Goal: Task Accomplishment & Management: Manage account settings

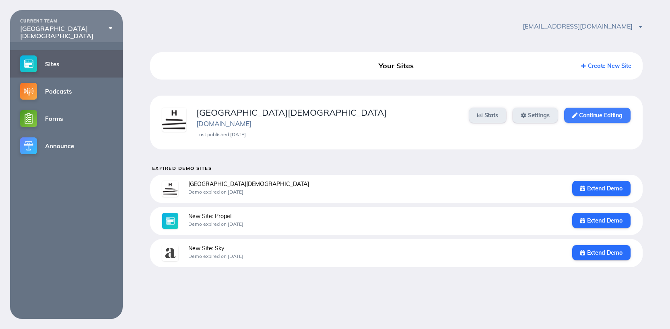
click at [581, 119] on link "Continue Editing" at bounding box center [597, 115] width 66 height 15
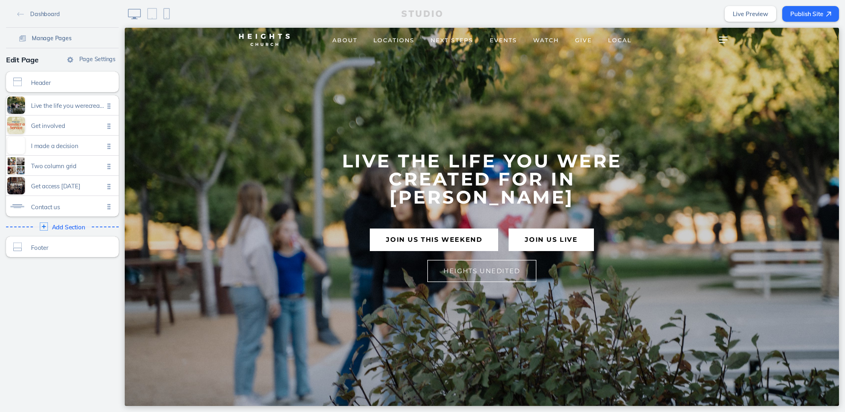
click at [37, 41] on link "Manage Pages" at bounding box center [45, 38] width 59 height 12
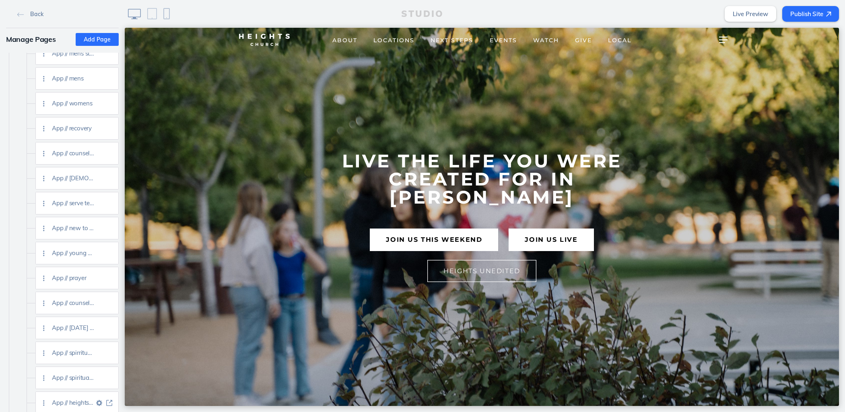
scroll to position [1176, 0]
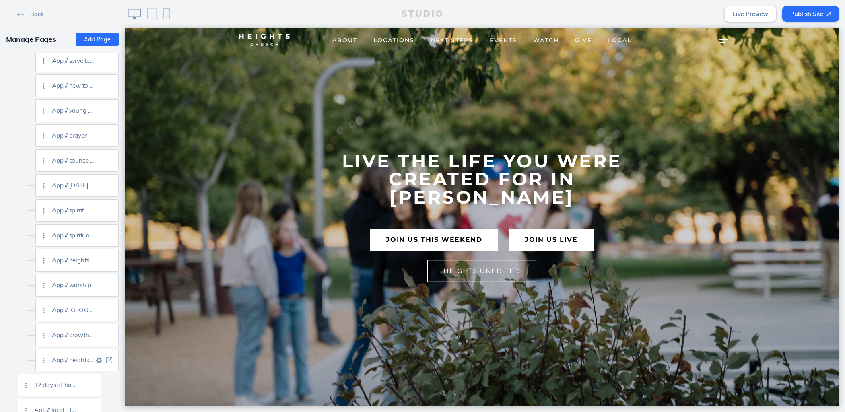
click at [108, 358] on img at bounding box center [109, 360] width 6 height 6
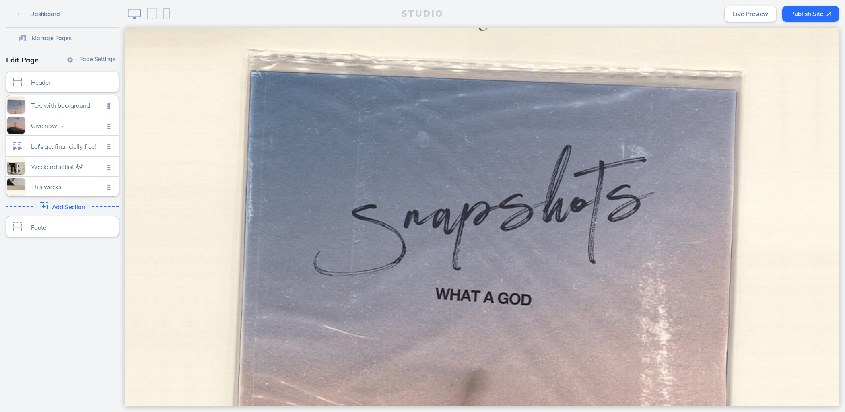
click at [50, 146] on span "Let's get financially free!" at bounding box center [67, 146] width 73 height 7
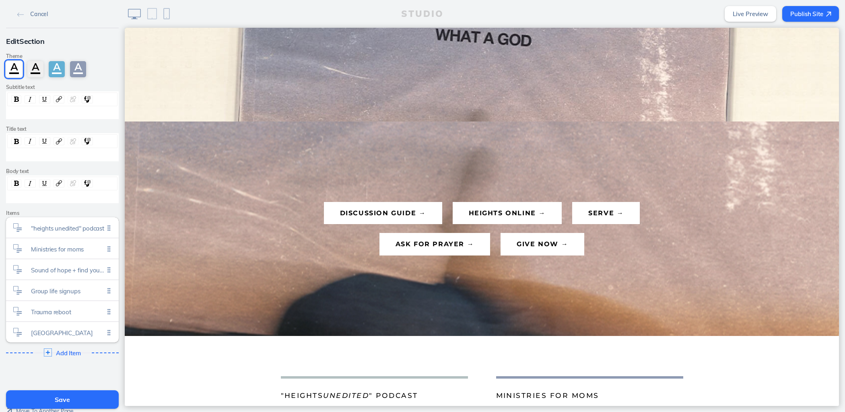
scroll to position [278, 0]
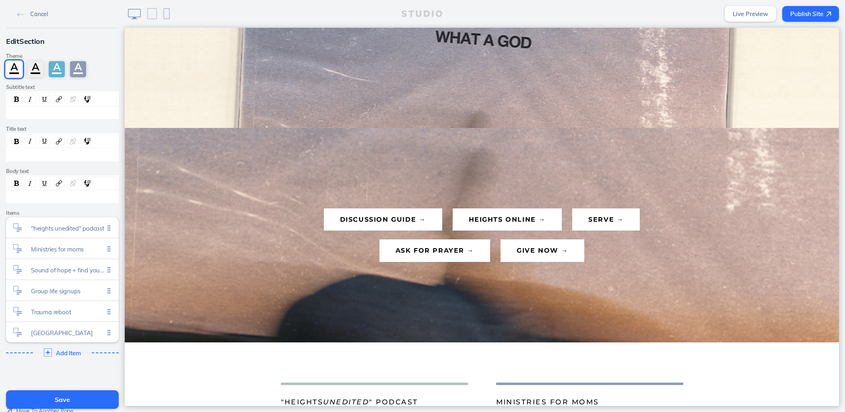
click at [87, 398] on button "Save" at bounding box center [62, 399] width 113 height 18
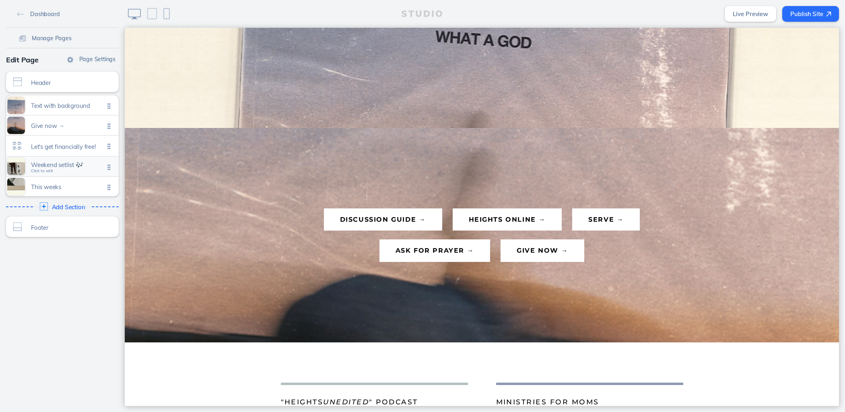
click at [62, 164] on span "Weekend setlist 🎶" at bounding box center [67, 164] width 73 height 7
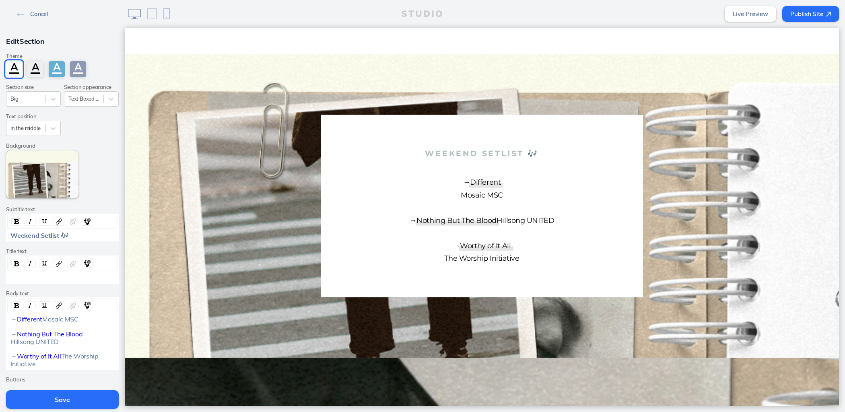
scroll to position [101, 0]
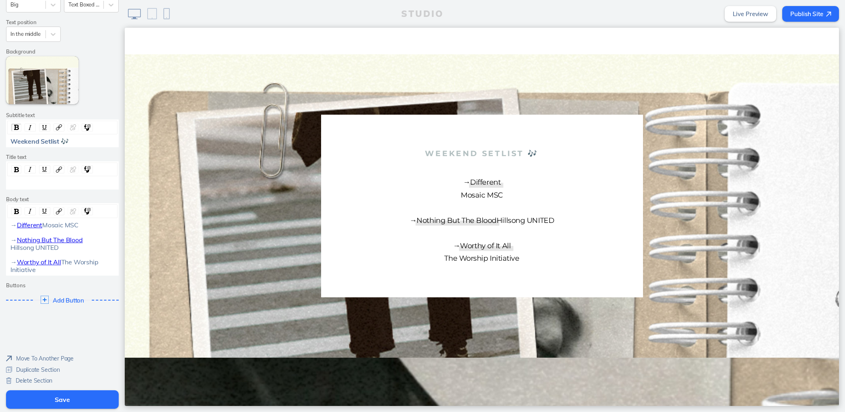
click at [60, 358] on span "Move To Another Page" at bounding box center [45, 358] width 58 height 7
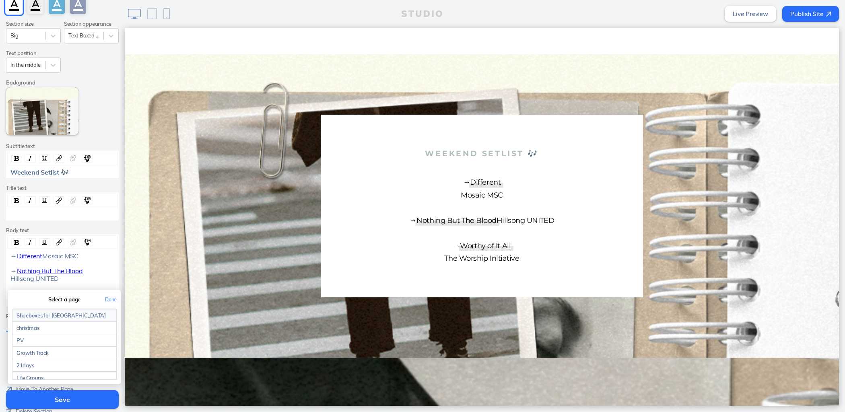
scroll to position [1066, 0]
click at [60, 377] on link "PURGATORY [formerly Ordinary]" at bounding box center [64, 383] width 104 height 12
click at [108, 307] on button "Done" at bounding box center [111, 299] width 20 height 18
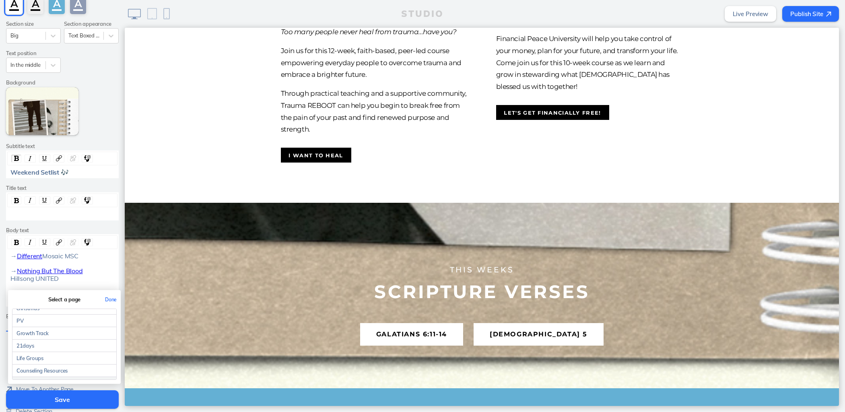
scroll to position [1179, 0]
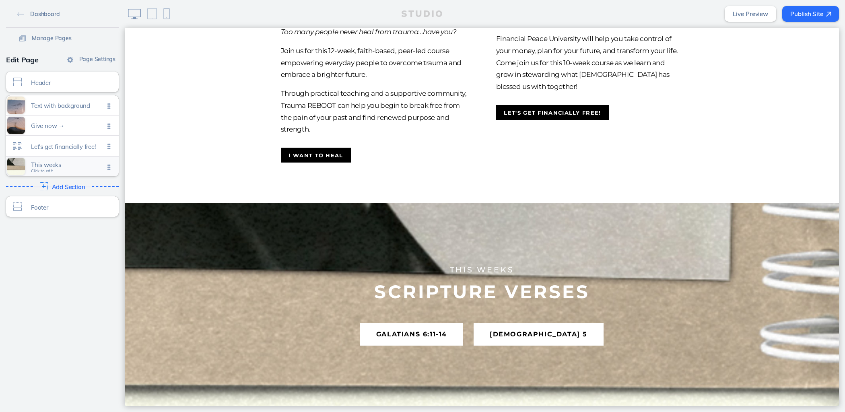
click at [55, 172] on div "This weeks Click to edit" at bounding box center [62, 166] width 113 height 20
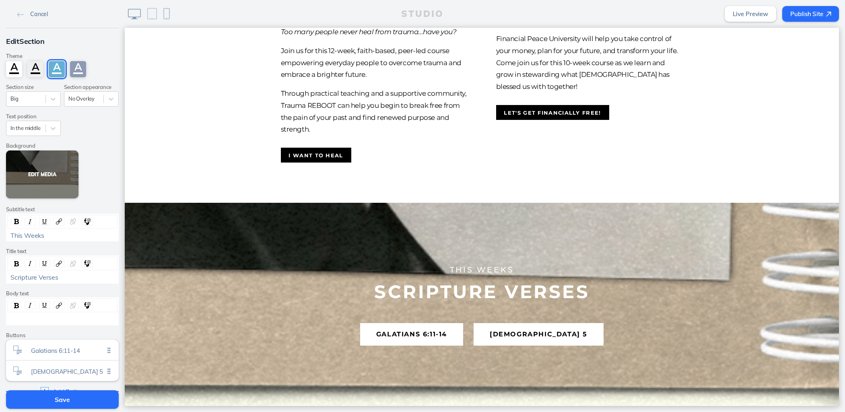
click at [35, 173] on button "Edit Media" at bounding box center [42, 174] width 72 height 48
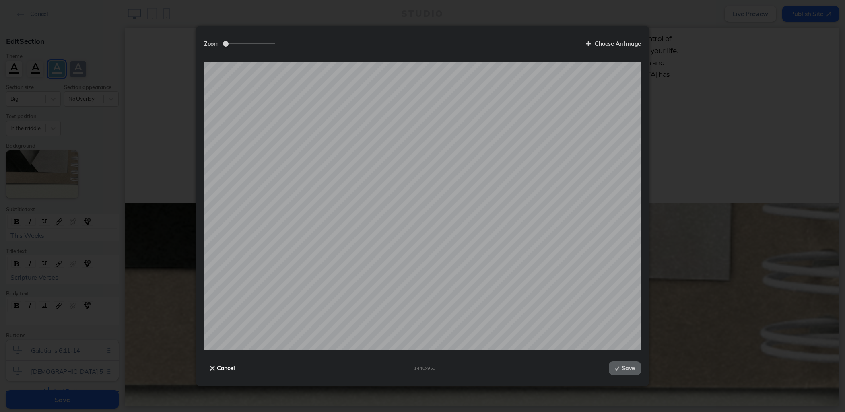
click at [225, 369] on button "Cancel" at bounding box center [222, 368] width 37 height 14
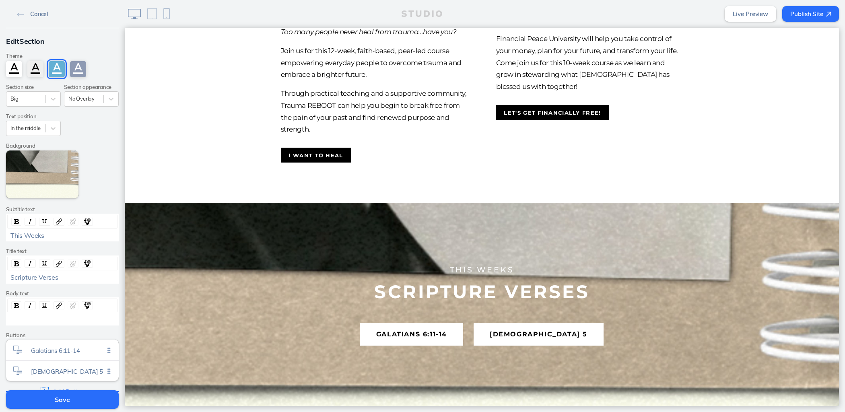
scroll to position [90, 0]
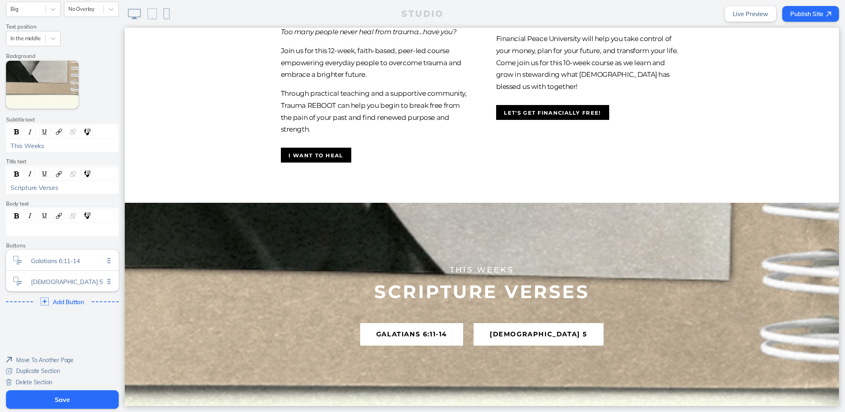
click at [51, 357] on span "Move To Another Page" at bounding box center [45, 359] width 58 height 7
click at [68, 319] on link "PURGATORY [formerly Ordinary]" at bounding box center [64, 325] width 104 height 12
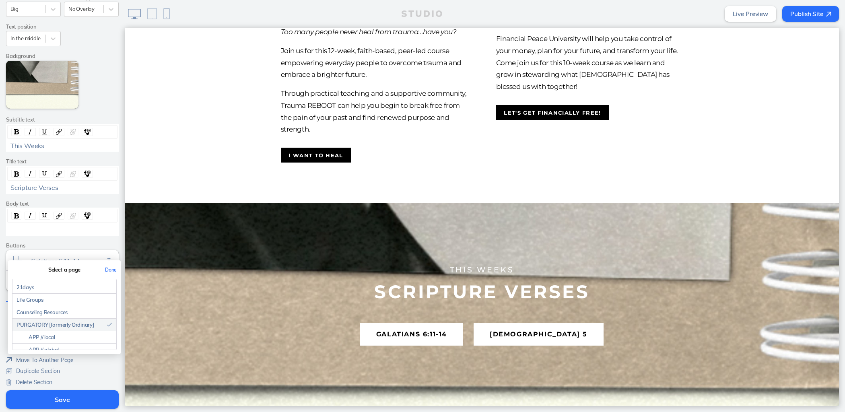
click at [114, 267] on button "Done" at bounding box center [111, 270] width 20 height 18
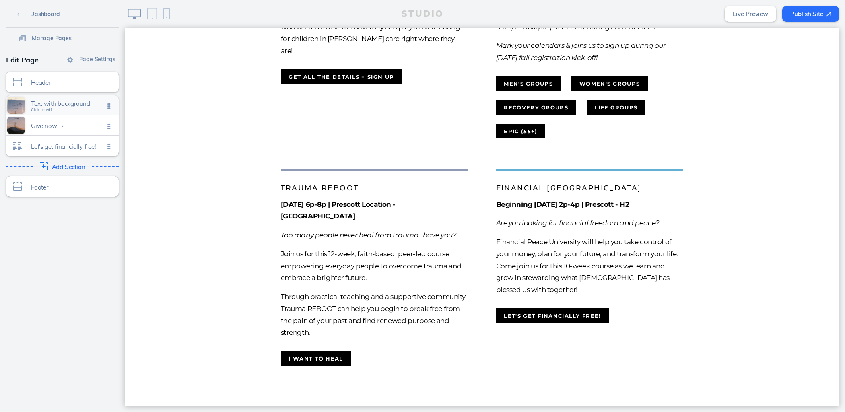
click at [75, 107] on span "Text with background" at bounding box center [67, 103] width 73 height 7
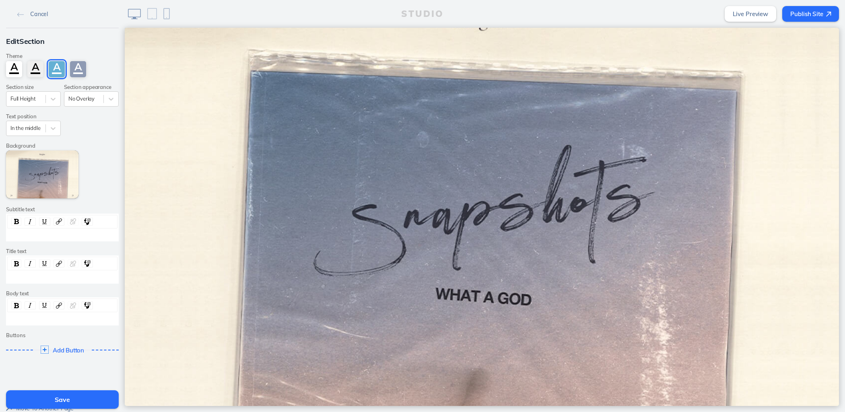
scroll to position [49, 0]
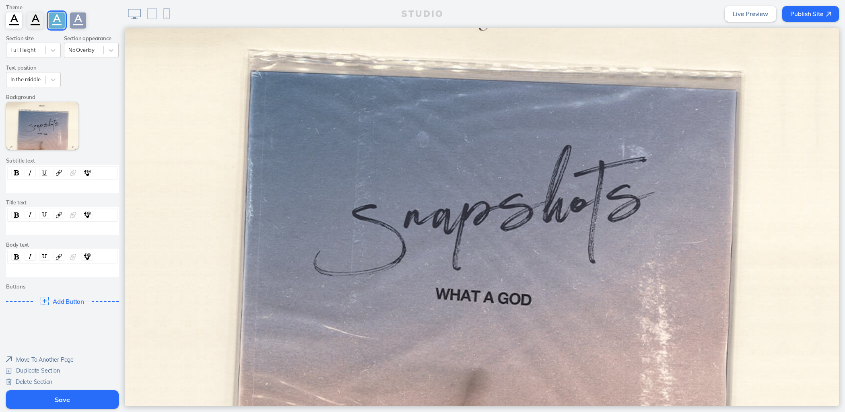
click at [43, 378] on span "Delete Section" at bounding box center [34, 381] width 37 height 7
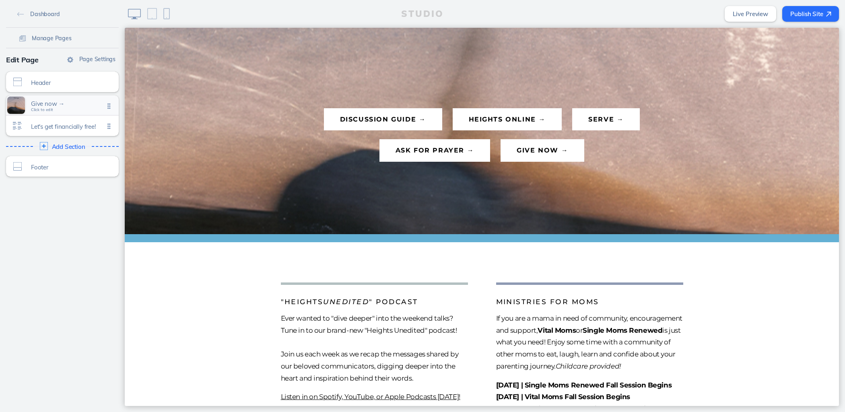
click at [74, 110] on div "Give now → Click to edit" at bounding box center [62, 105] width 113 height 20
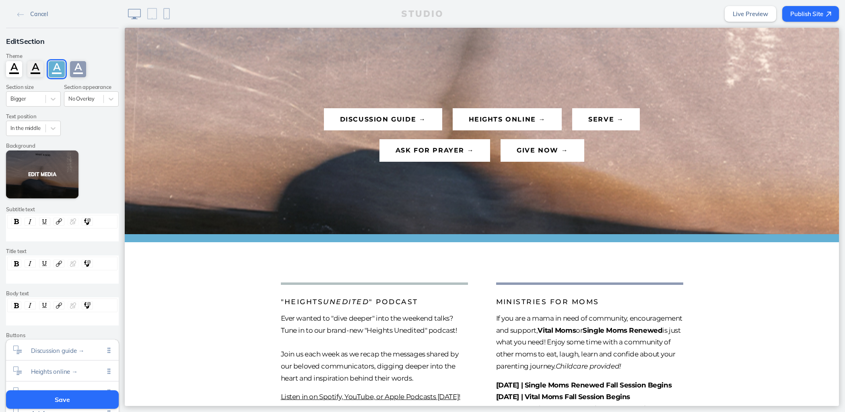
click at [40, 175] on button "Edit Media" at bounding box center [42, 174] width 72 height 48
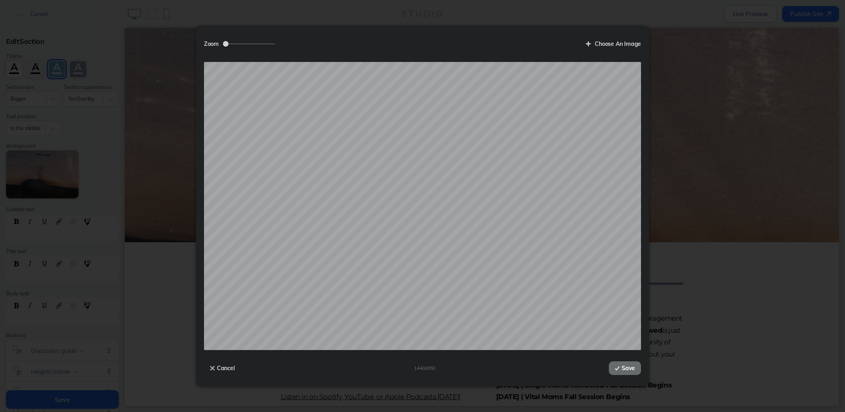
click at [633, 363] on button "Save" at bounding box center [624, 368] width 32 height 14
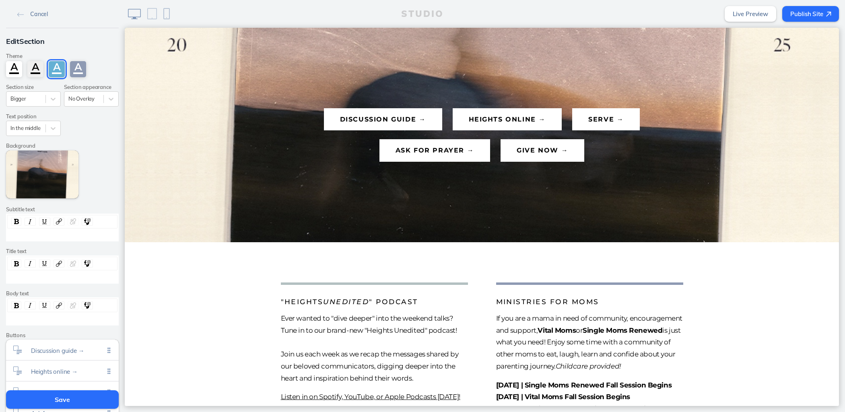
click at [90, 397] on button "Save" at bounding box center [62, 399] width 113 height 18
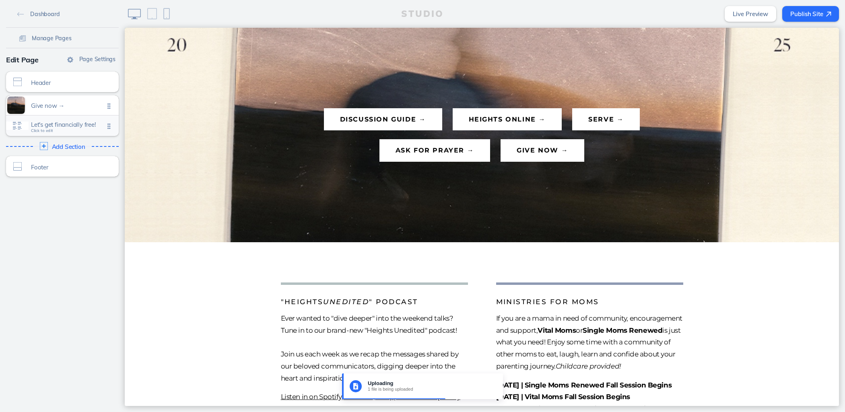
click at [55, 121] on span "Let's get financially free!" at bounding box center [67, 124] width 73 height 7
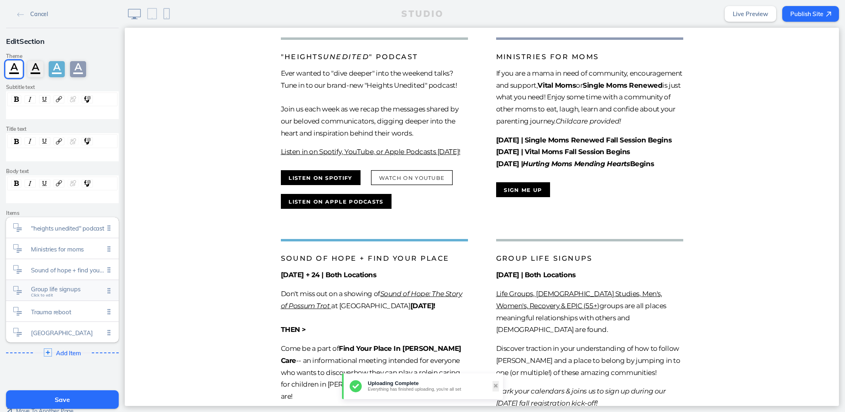
scroll to position [245, 0]
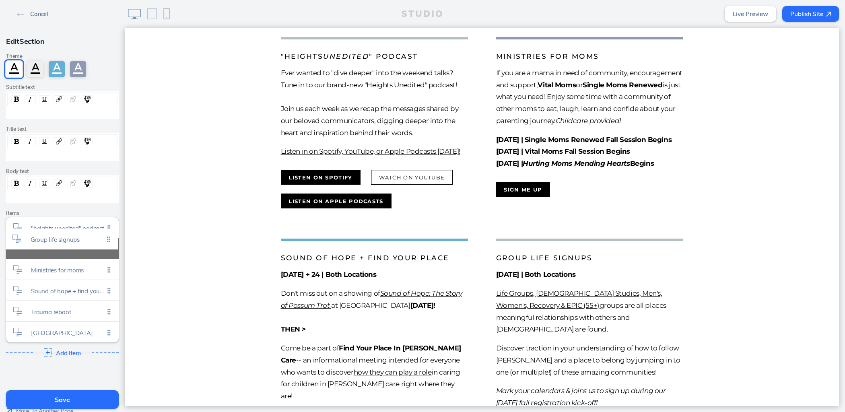
drag, startPoint x: 107, startPoint y: 290, endPoint x: 110, endPoint y: 240, distance: 49.5
click at [110, 240] on ul ""heights unedited" podcast Click to edit Ministries for moms Click to edit Soun…" at bounding box center [62, 279] width 113 height 125
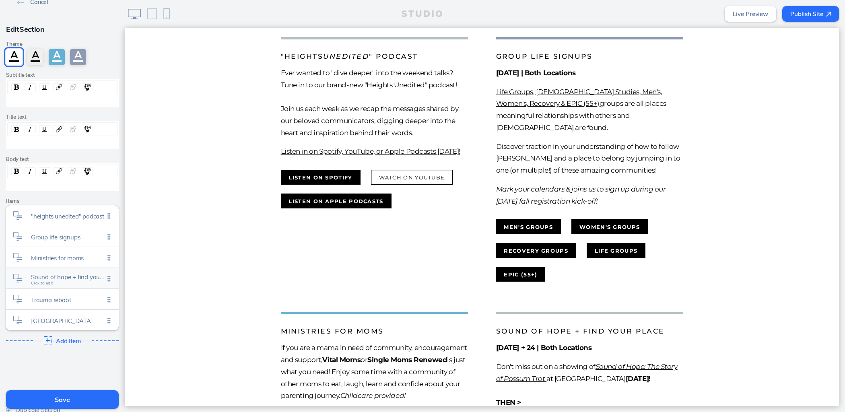
scroll to position [25, 0]
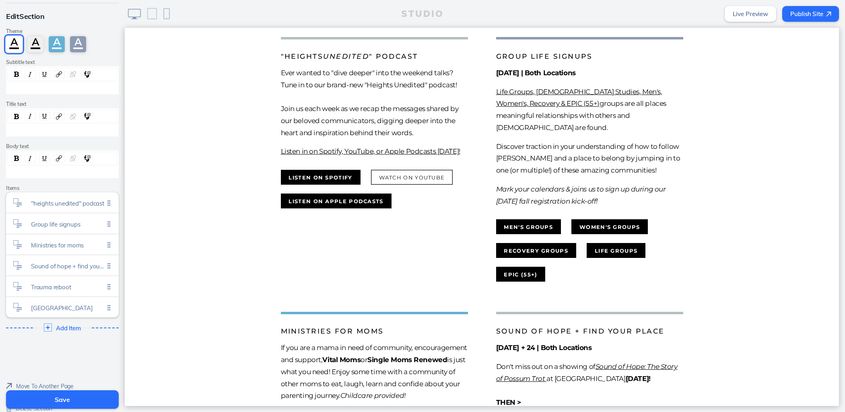
click at [88, 402] on button "Save" at bounding box center [62, 399] width 113 height 18
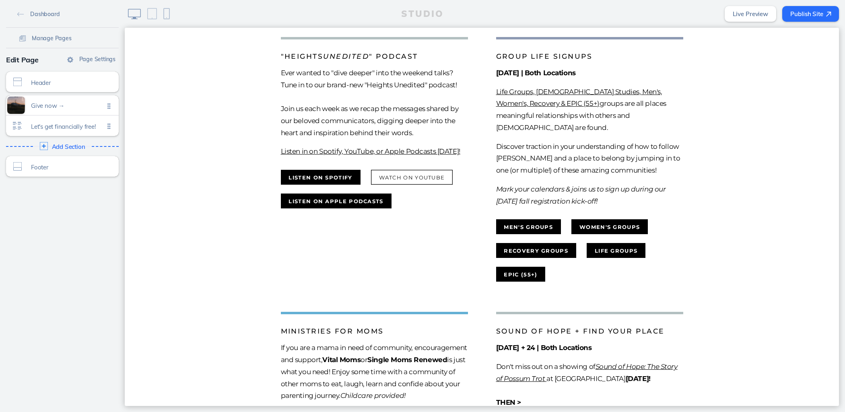
click at [762, 19] on link "Live Preview" at bounding box center [749, 14] width 51 height 16
click at [795, 12] on button "Publish Site" at bounding box center [810, 14] width 57 height 16
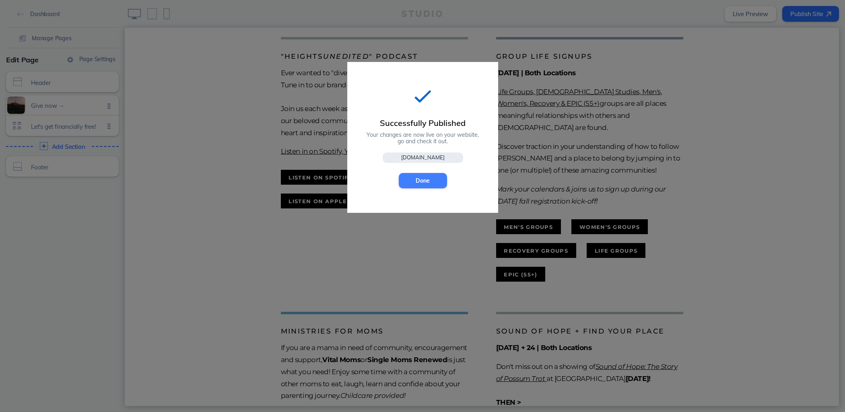
click at [426, 181] on button "Done" at bounding box center [423, 180] width 48 height 15
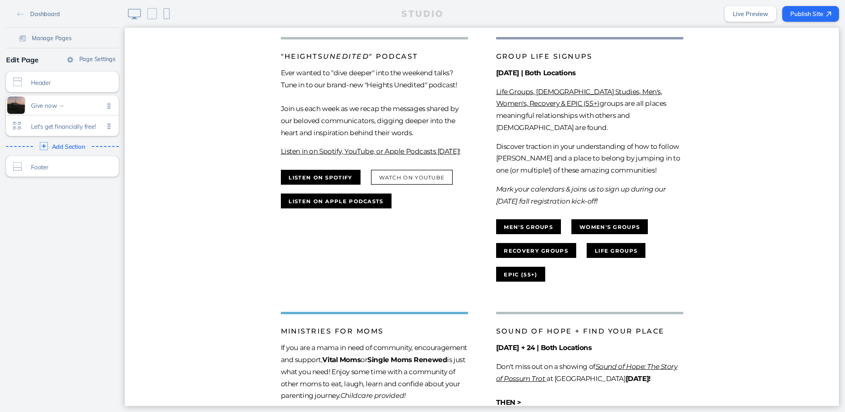
click at [165, 18] on img at bounding box center [166, 13] width 6 height 11
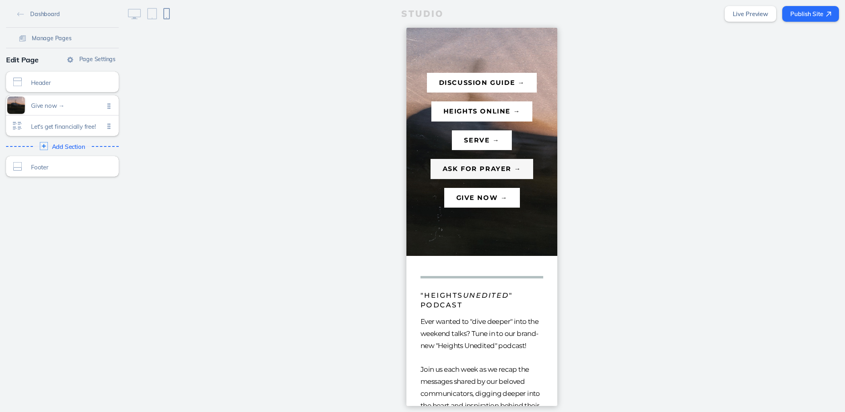
scroll to position [0, 0]
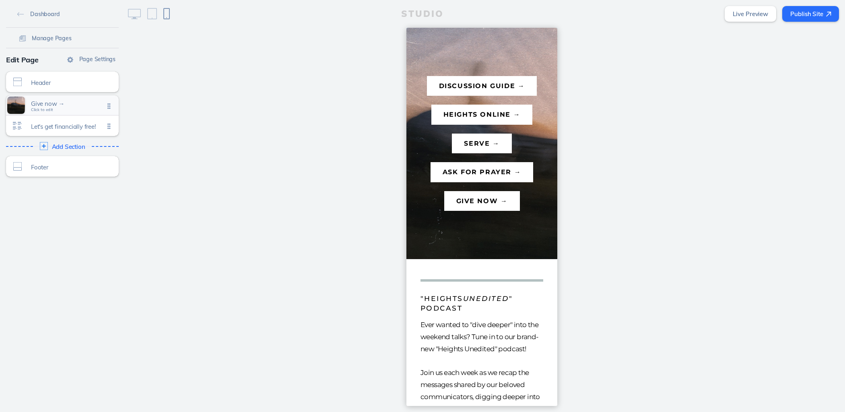
click at [56, 110] on div "Give now → Click to edit" at bounding box center [62, 105] width 113 height 20
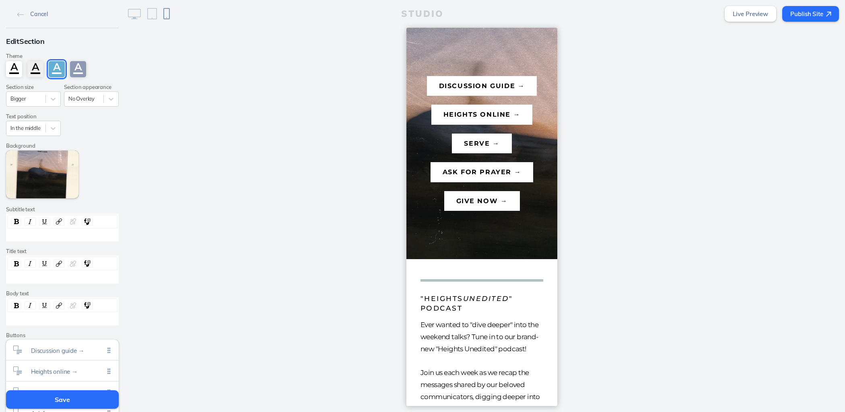
scroll to position [115, 0]
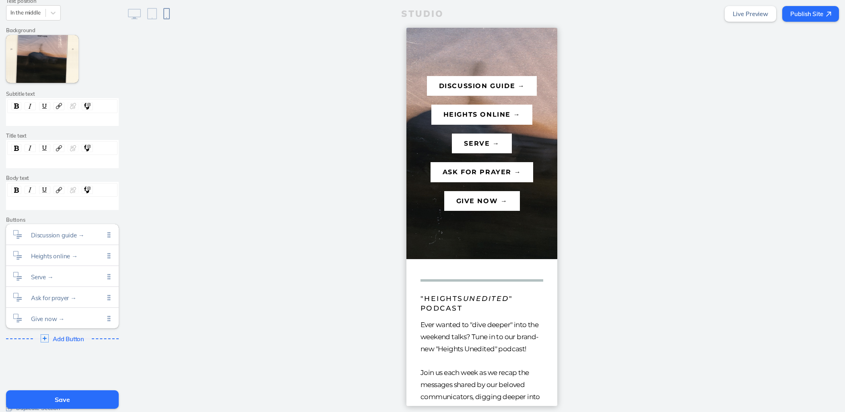
click at [156, 17] on img at bounding box center [152, 13] width 10 height 11
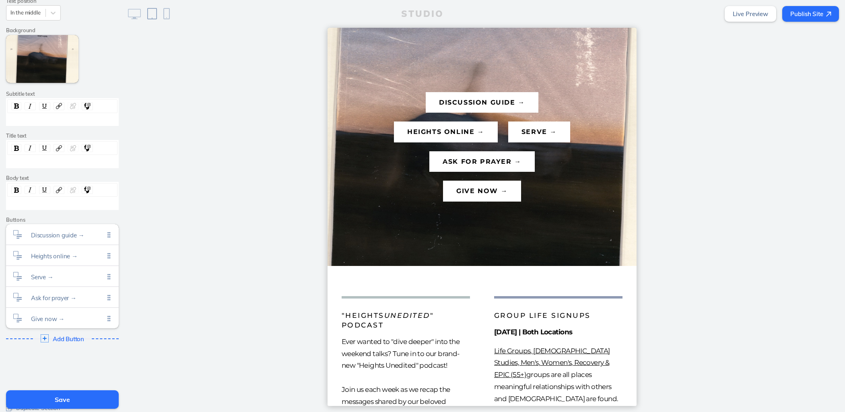
click at [164, 14] on img at bounding box center [166, 13] width 6 height 11
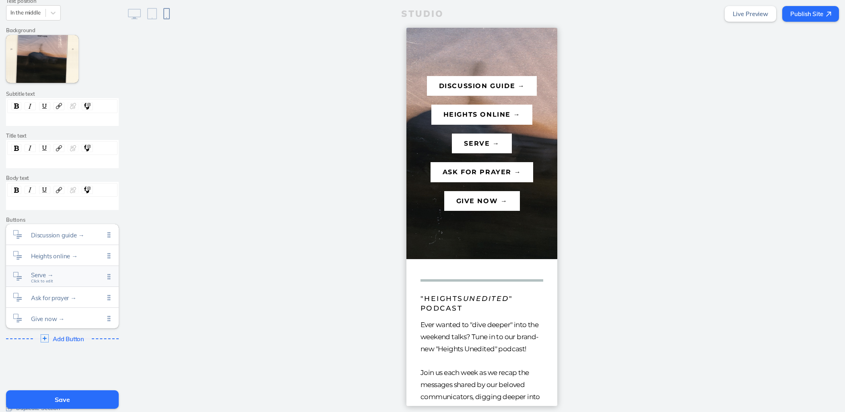
click at [68, 275] on span "Serve →" at bounding box center [67, 274] width 73 height 7
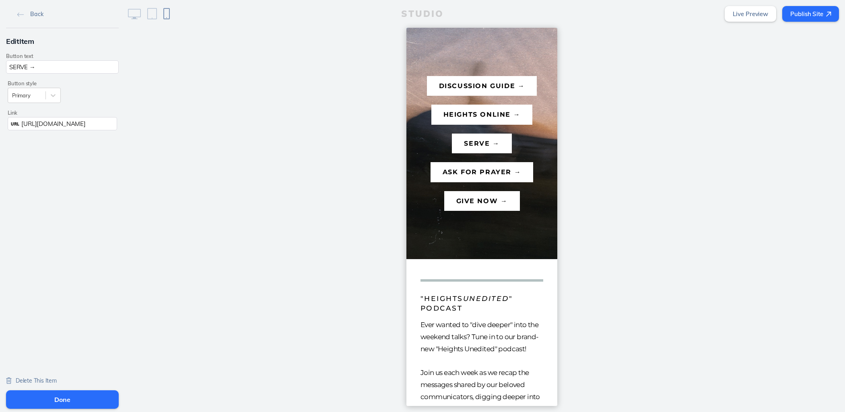
click at [27, 67] on input "SERVE →" at bounding box center [62, 66] width 113 height 13
type input "SERVE →"
click at [65, 401] on button "Done" at bounding box center [62, 399] width 113 height 18
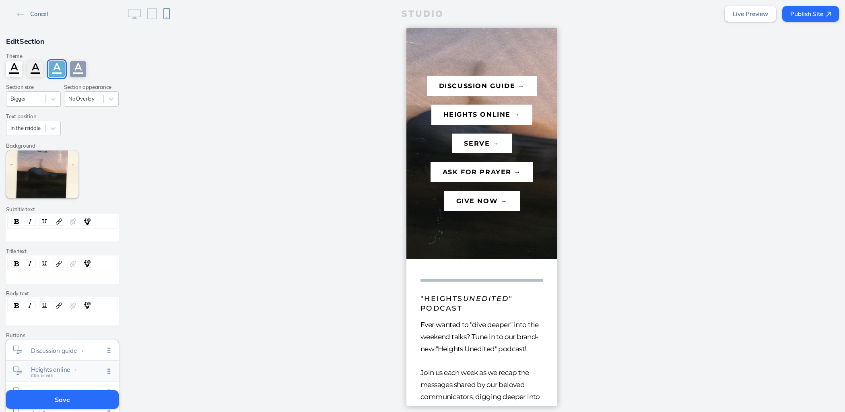
click at [53, 366] on span "Heights online →" at bounding box center [67, 369] width 73 height 7
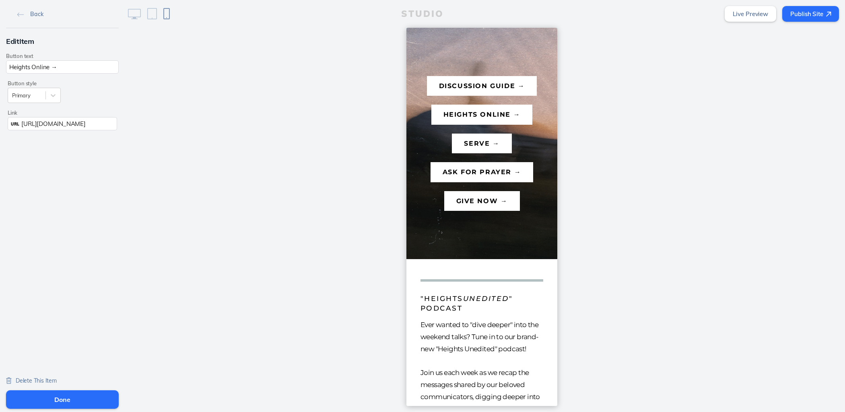
click at [14, 68] on input "Heights Online →" at bounding box center [62, 66] width 113 height 13
type input "Heights Online →"
click at [90, 395] on button "Done" at bounding box center [62, 399] width 113 height 18
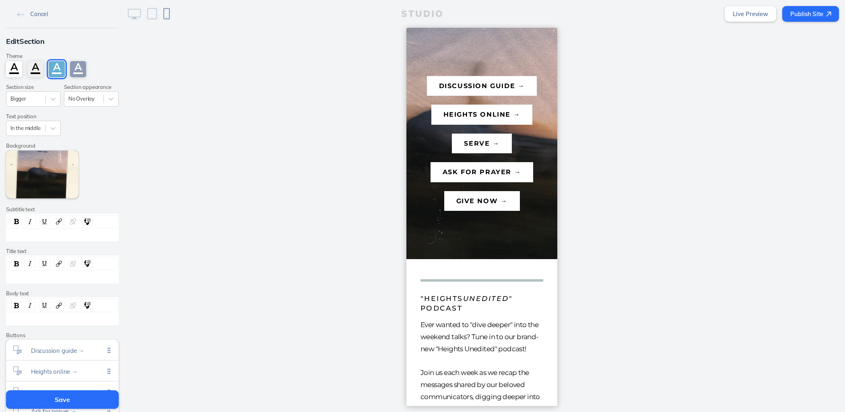
scroll to position [36, 0]
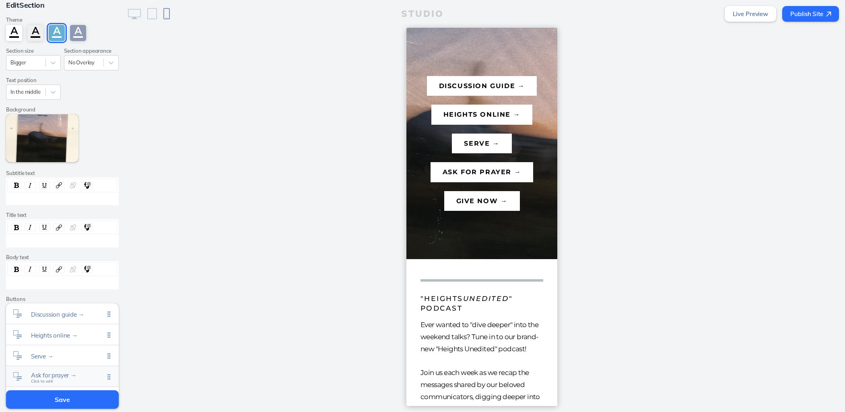
click at [49, 372] on span "Ask for prayer →" at bounding box center [67, 375] width 73 height 7
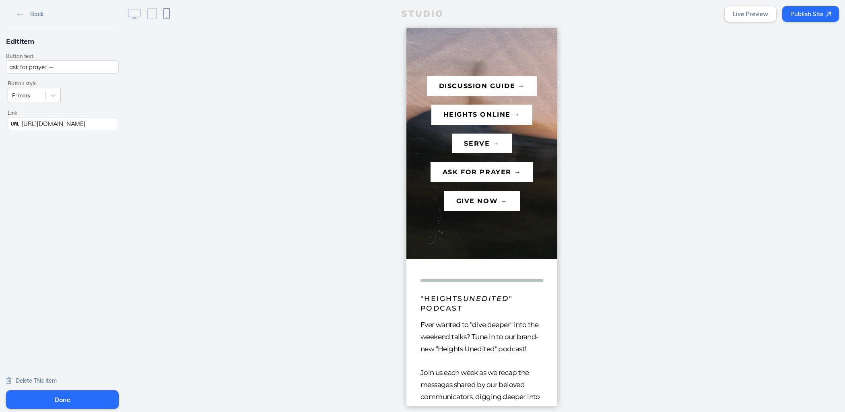
click at [12, 68] on input "ask for prayer →" at bounding box center [62, 66] width 113 height 13
type input "ask for prayer →"
click at [48, 399] on button "Done" at bounding box center [62, 399] width 113 height 18
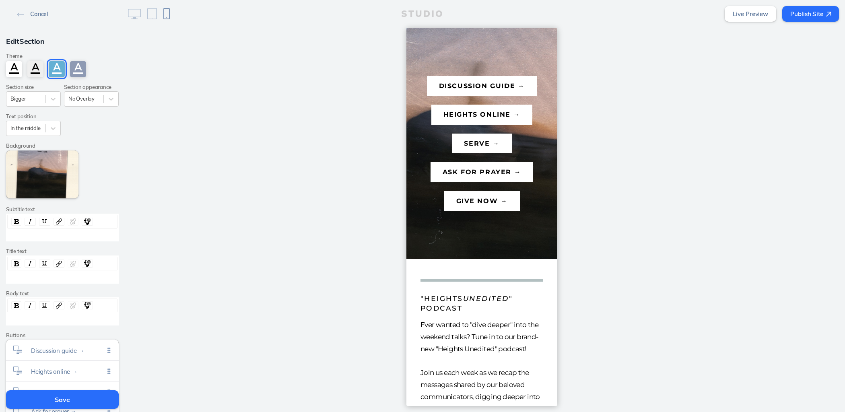
scroll to position [65, 0]
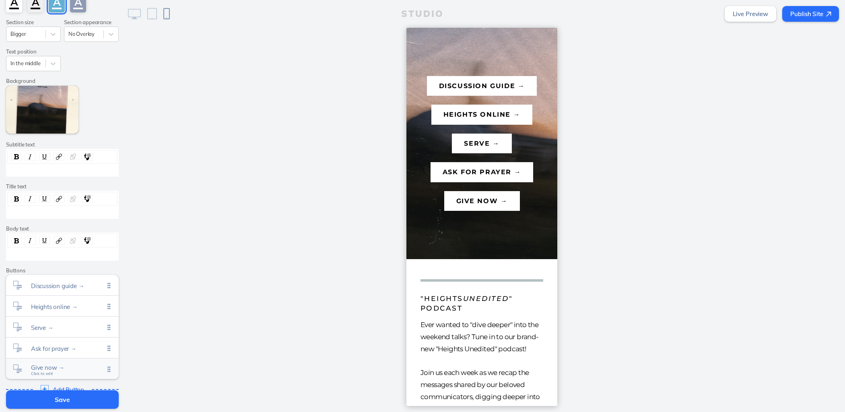
click at [66, 370] on span "Give now → Click to edit" at bounding box center [67, 369] width 73 height 7
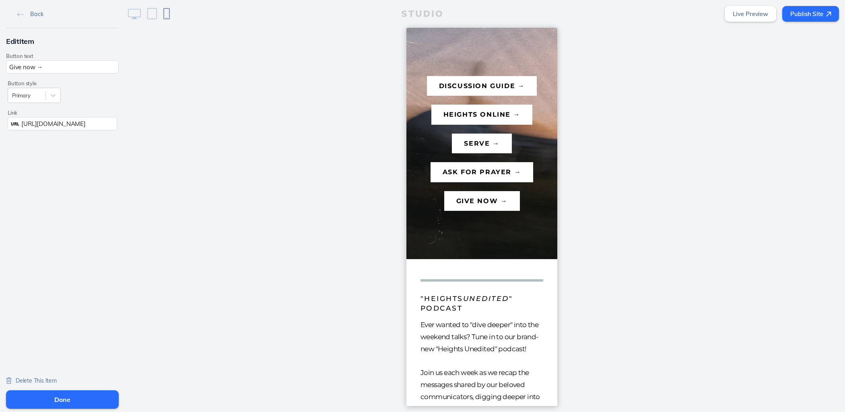
click at [20, 70] on input "Give now →" at bounding box center [62, 66] width 113 height 13
type input "Give now →"
click at [24, 9] on link "Back" at bounding box center [30, 14] width 32 height 12
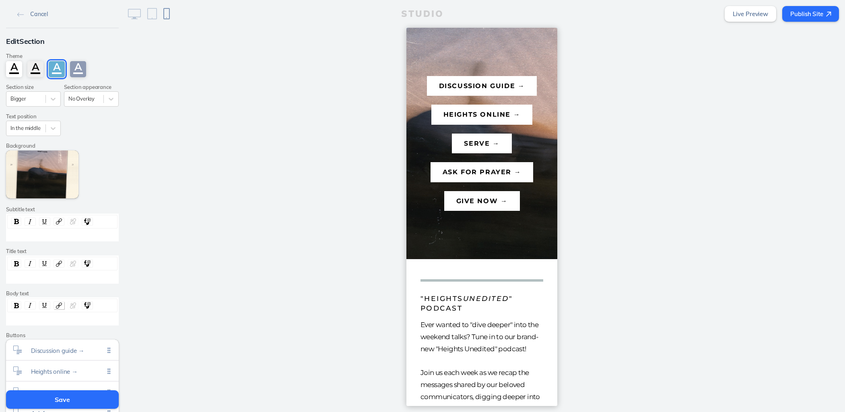
scroll to position [145, 0]
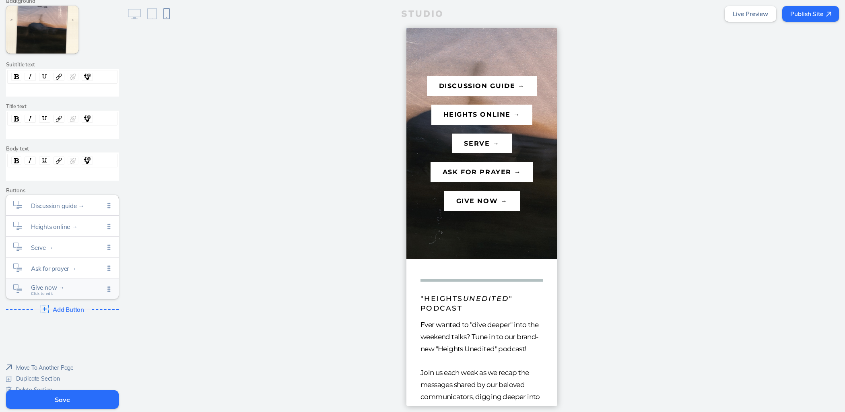
click at [54, 286] on span "Give now →" at bounding box center [67, 287] width 73 height 7
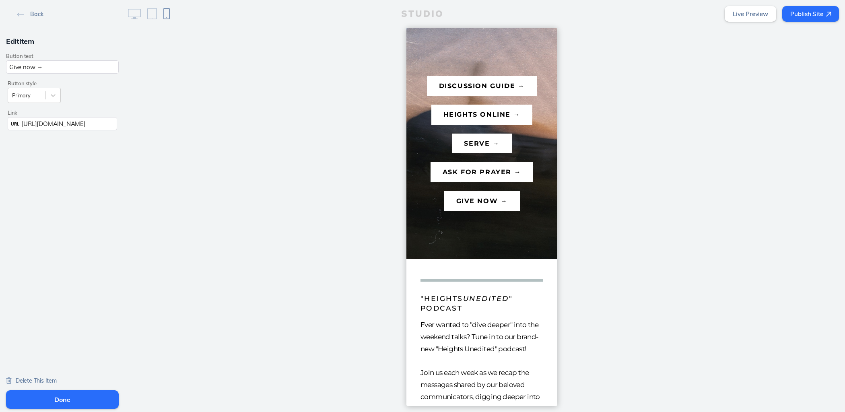
click at [47, 66] on input "Give now →" at bounding box center [62, 66] width 113 height 13
type input "Give now →"
click at [16, 66] on input "Give now →" at bounding box center [62, 66] width 113 height 13
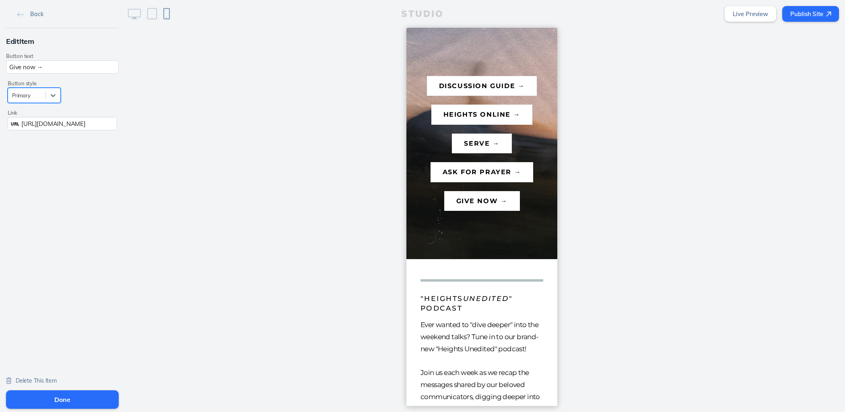
click at [16, 69] on input "Give now →" at bounding box center [62, 66] width 113 height 13
type input "Give now →"
click at [20, 67] on input "Give now →" at bounding box center [62, 66] width 113 height 13
click at [31, 397] on button "Done" at bounding box center [62, 399] width 113 height 18
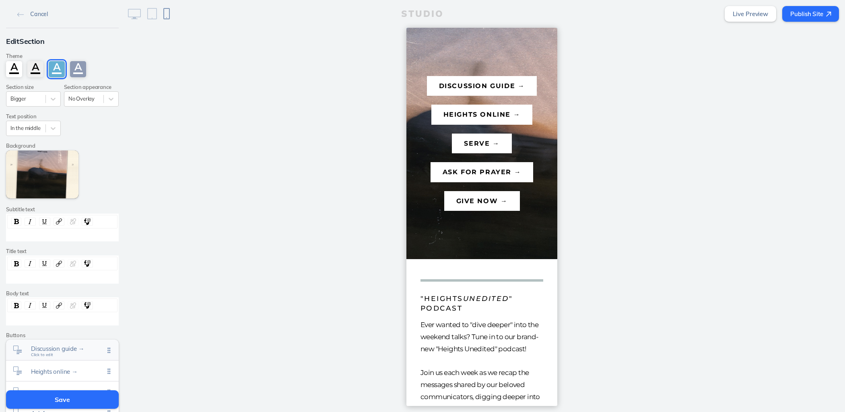
scroll to position [73, 0]
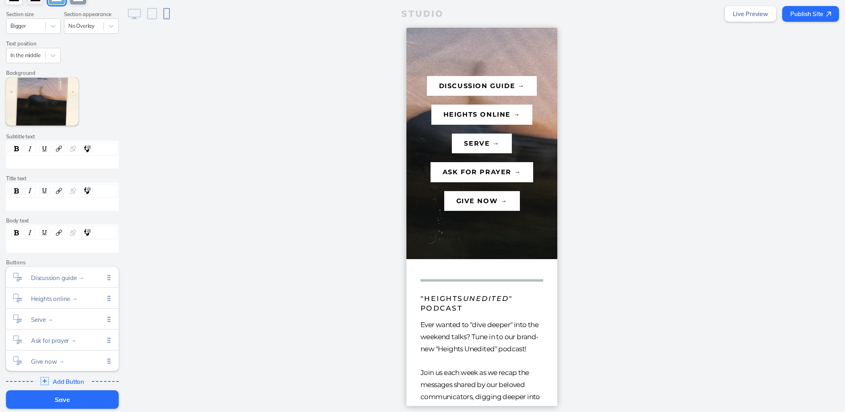
click at [44, 397] on button "Save" at bounding box center [62, 399] width 113 height 18
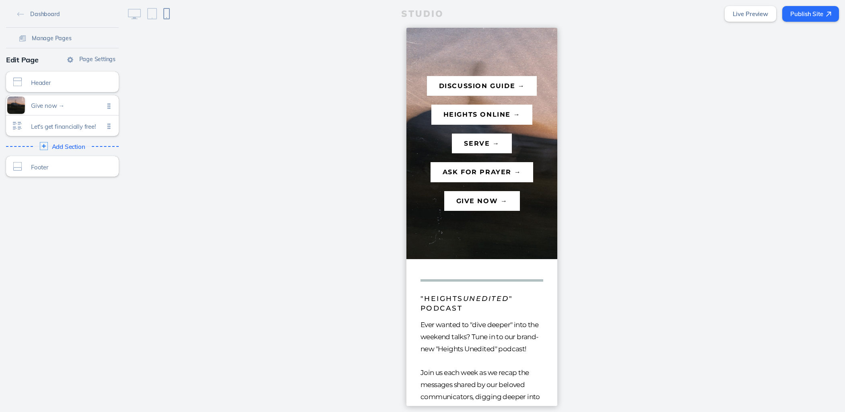
click at [797, 16] on button "Publish Site" at bounding box center [810, 14] width 57 height 16
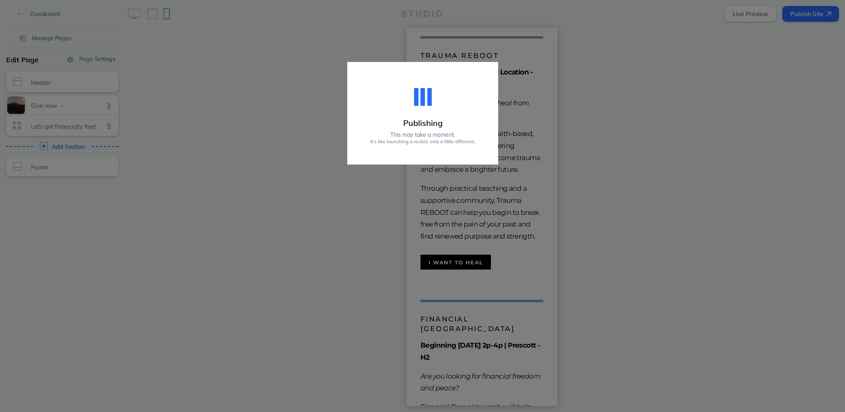
scroll to position [1279, 0]
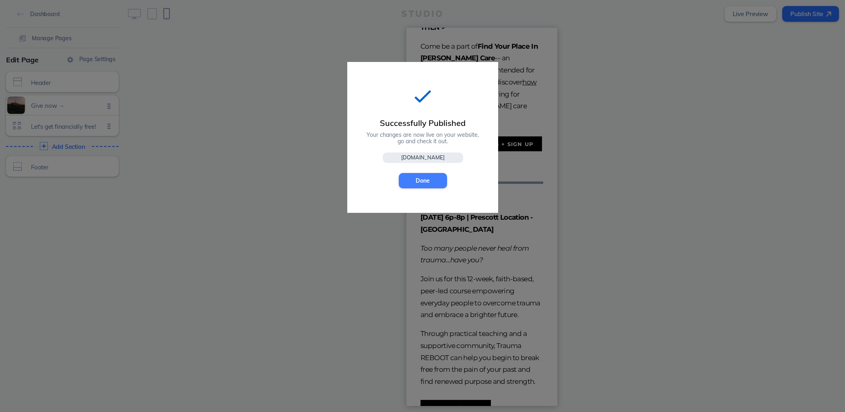
drag, startPoint x: 418, startPoint y: 180, endPoint x: 12, endPoint y: 153, distance: 407.1
click at [418, 180] on button "Done" at bounding box center [423, 180] width 48 height 15
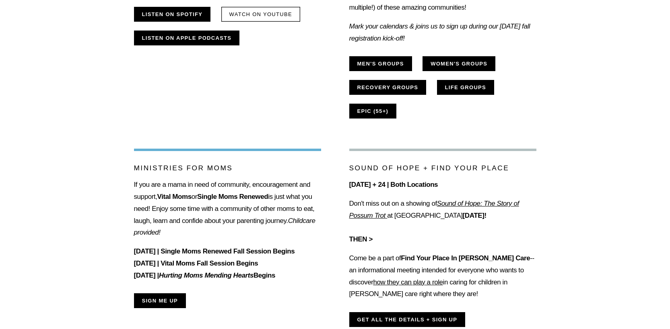
scroll to position [504, 0]
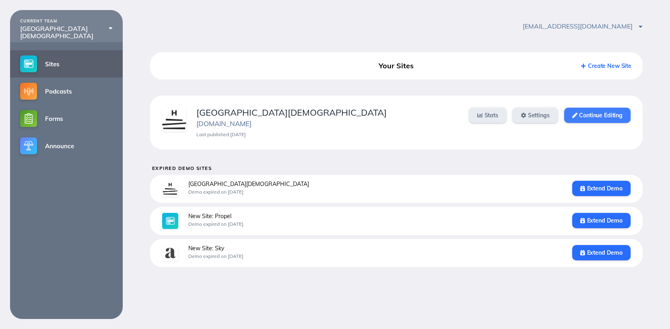
click at [603, 112] on link "Continue Editing" at bounding box center [597, 115] width 66 height 15
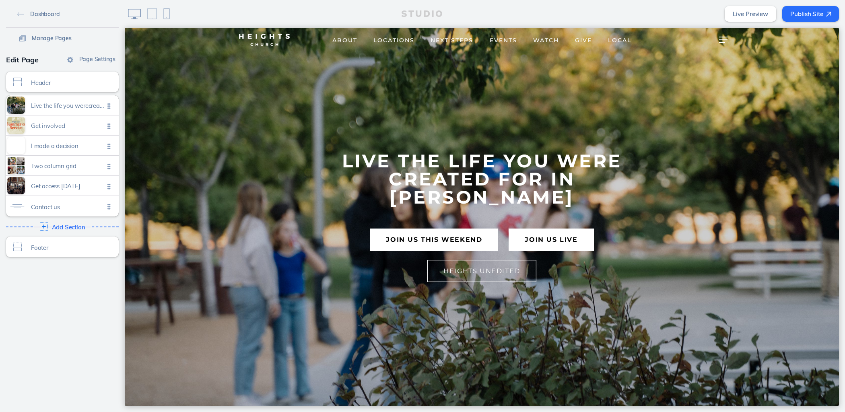
click at [53, 41] on span "Manage Pages" at bounding box center [52, 38] width 40 height 7
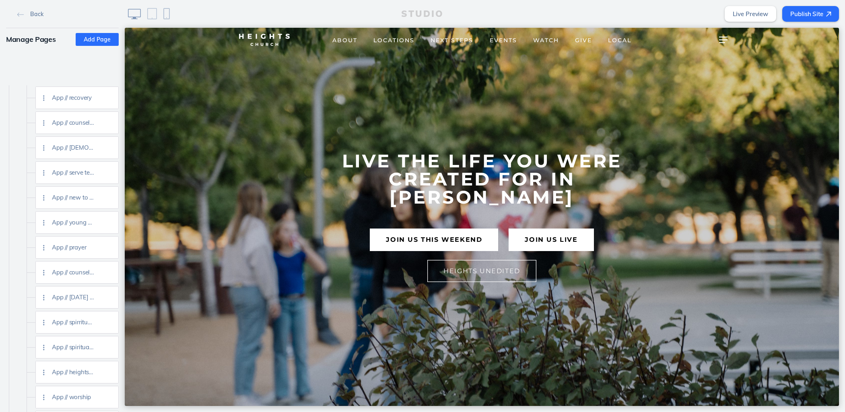
scroll to position [1260, 0]
click at [113, 276] on link at bounding box center [109, 276] width 10 height 6
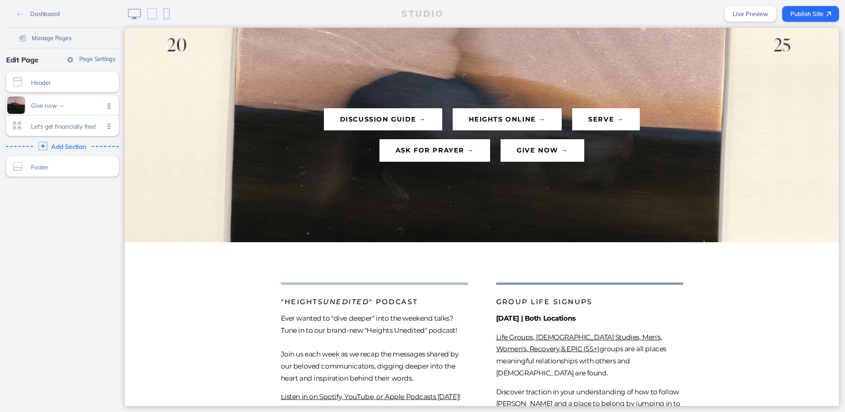
click at [68, 150] on div "Add Section Click to edit" at bounding box center [62, 146] width 118 height 14
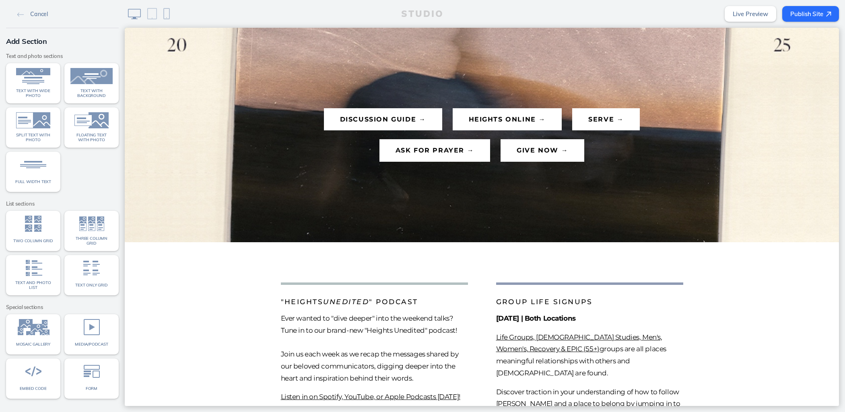
scroll to position [79, 0]
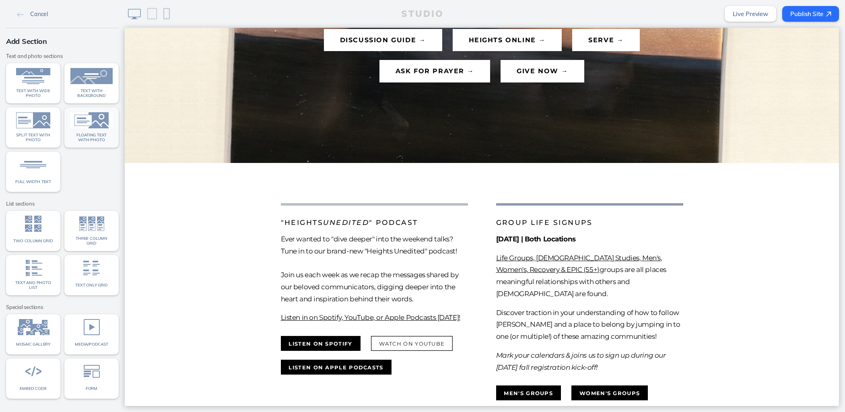
click at [91, 132] on div "Floating text with photo" at bounding box center [91, 137] width 42 height 10
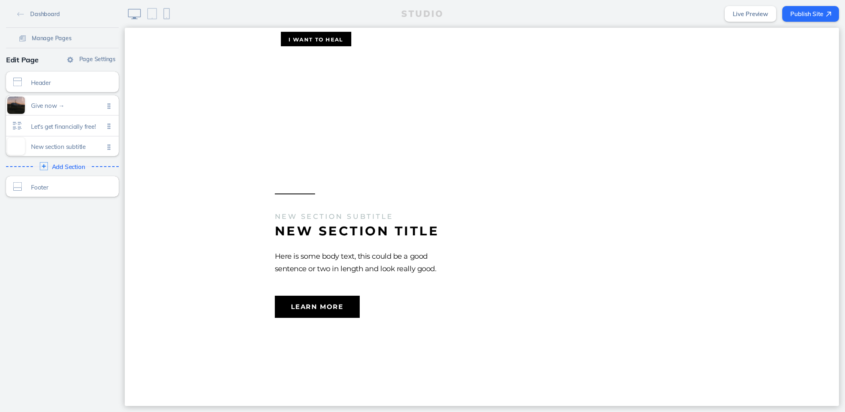
click at [165, 16] on img at bounding box center [166, 13] width 6 height 11
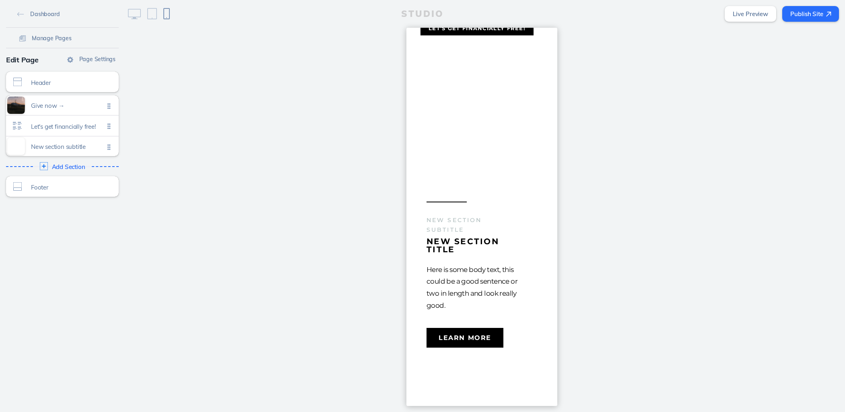
scroll to position [1948, 0]
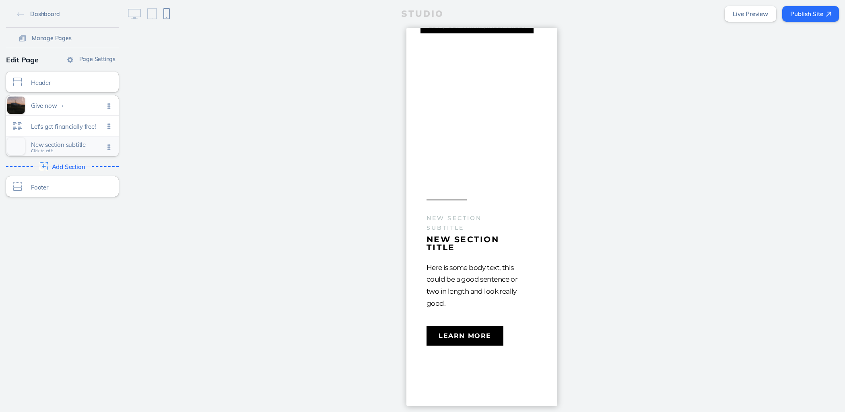
click at [70, 148] on span "New section subtitle Click to edit" at bounding box center [67, 146] width 73 height 7
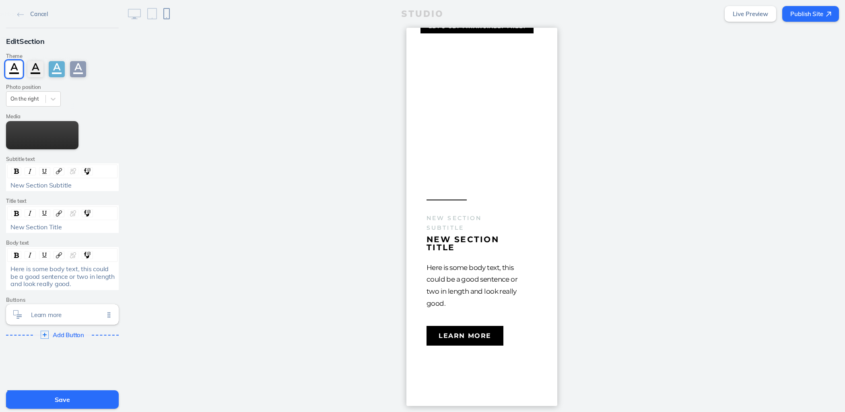
scroll to position [33, 0]
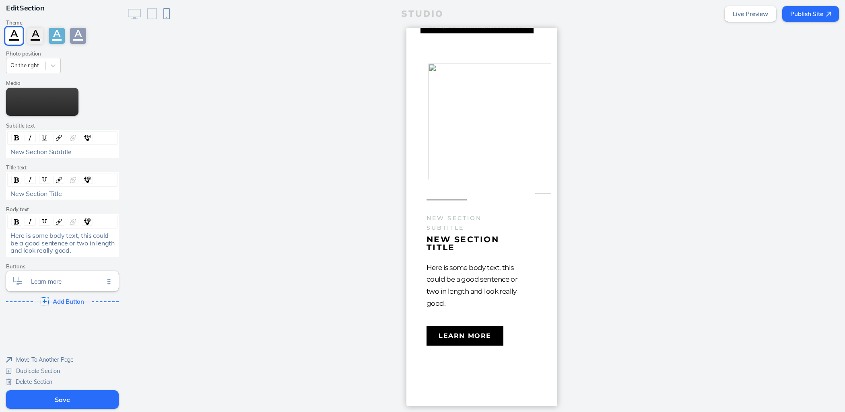
click at [33, 379] on span "Delete Section" at bounding box center [34, 381] width 37 height 7
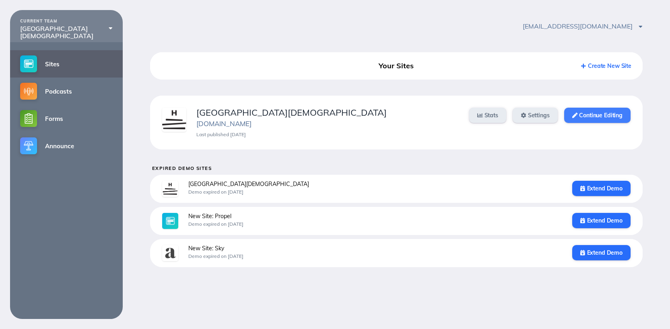
click at [581, 119] on link "Continue Editing" at bounding box center [597, 115] width 66 height 15
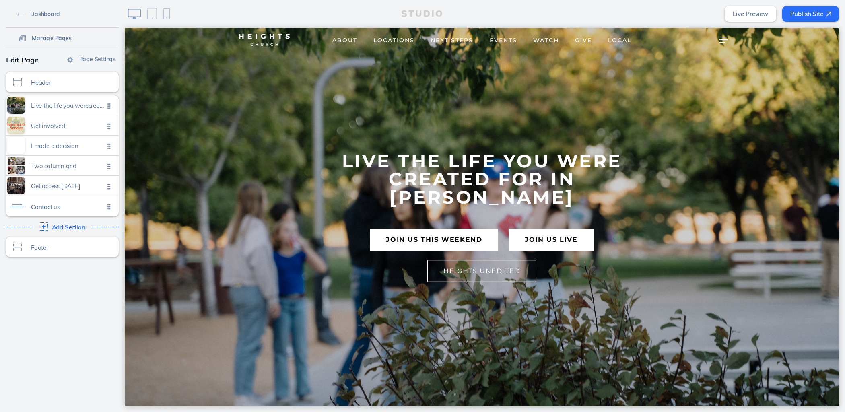
click at [41, 35] on span "Manage Pages" at bounding box center [52, 38] width 40 height 7
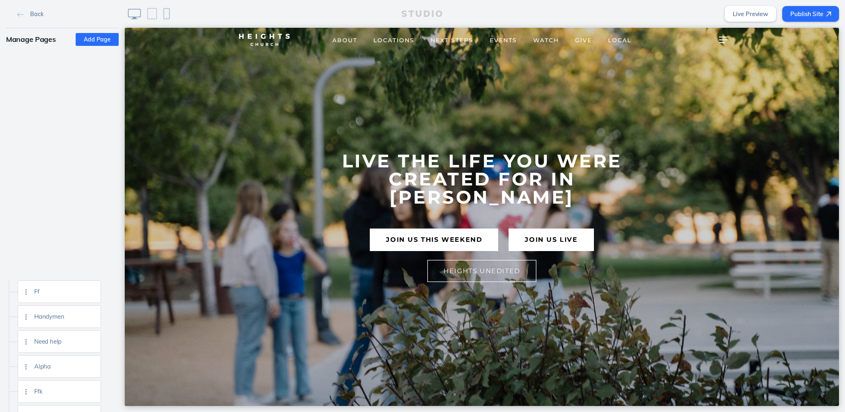
scroll to position [2438, 0]
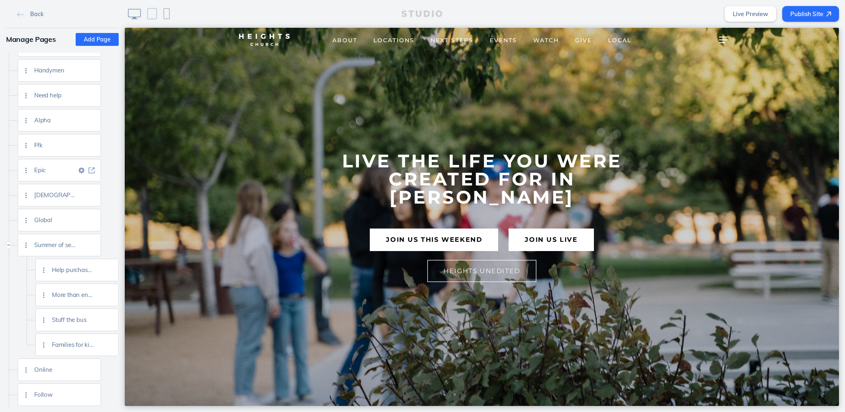
click at [91, 168] on img at bounding box center [91, 170] width 6 height 6
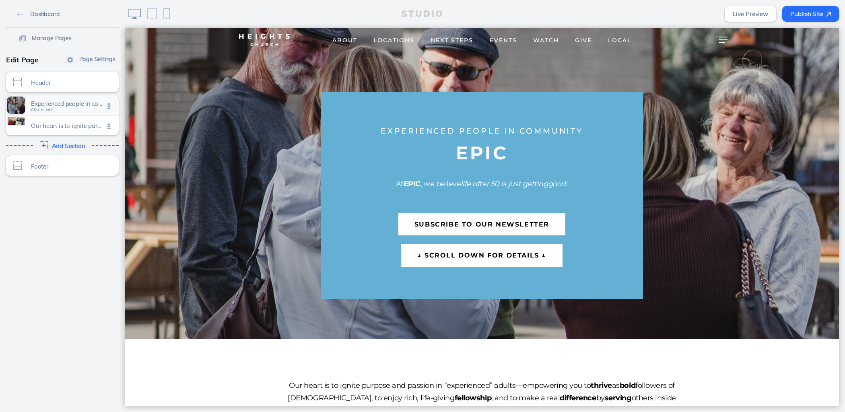
click at [70, 106] on span "Experienced people in community" at bounding box center [67, 103] width 73 height 7
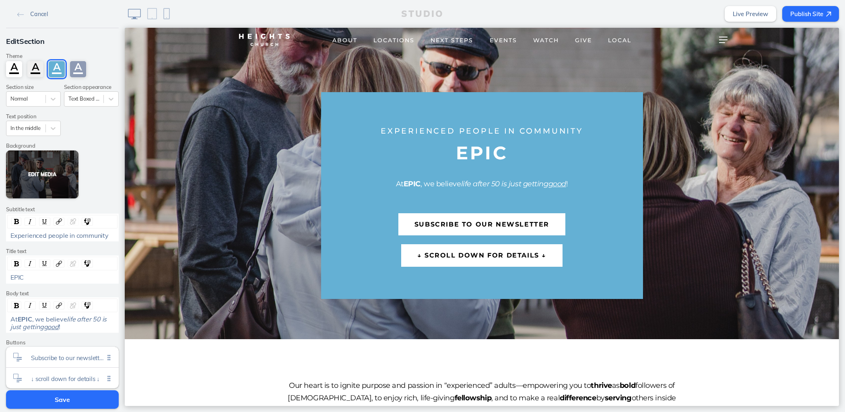
click at [26, 173] on button "Edit Media" at bounding box center [42, 174] width 72 height 48
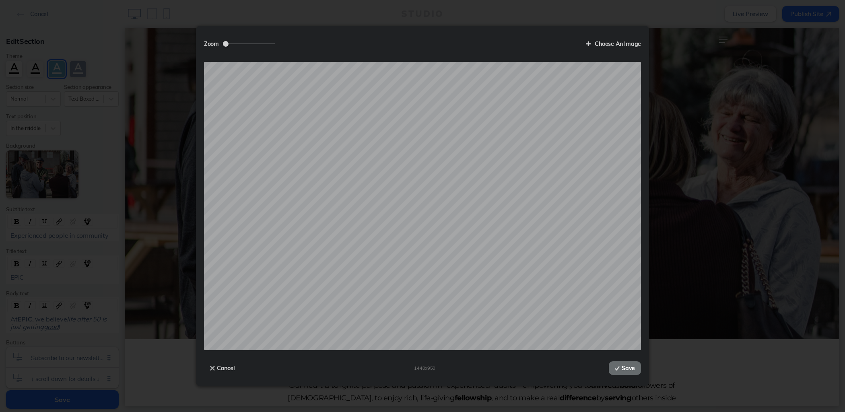
click at [625, 370] on button "Save" at bounding box center [624, 368] width 32 height 14
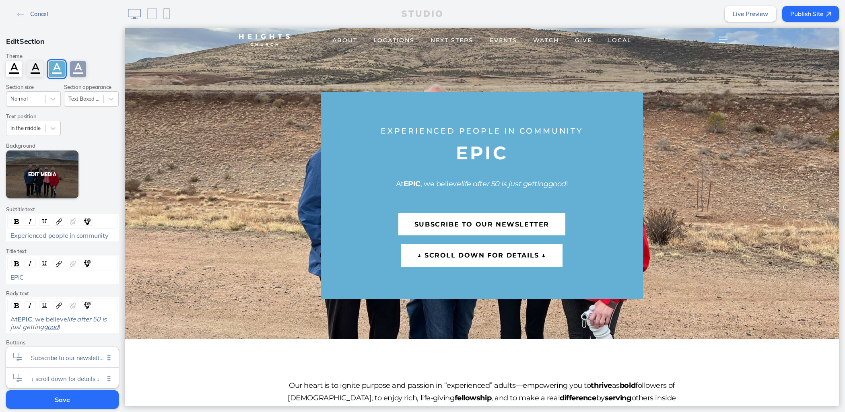
click at [41, 168] on button "Edit Media" at bounding box center [42, 174] width 72 height 48
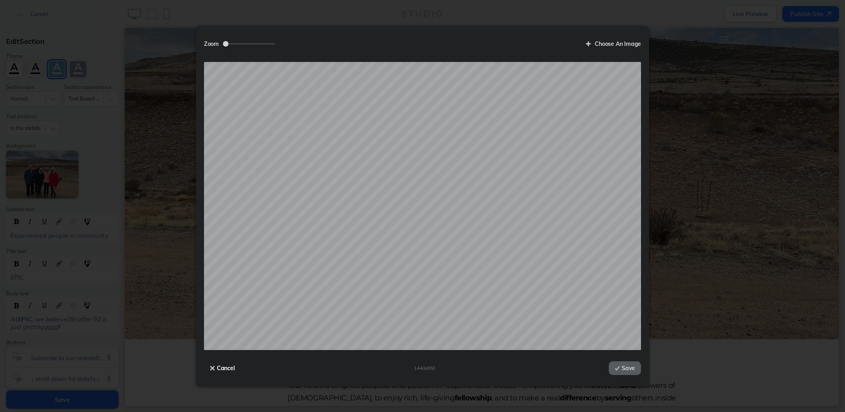
click at [213, 366] on img at bounding box center [212, 368] width 5 height 5
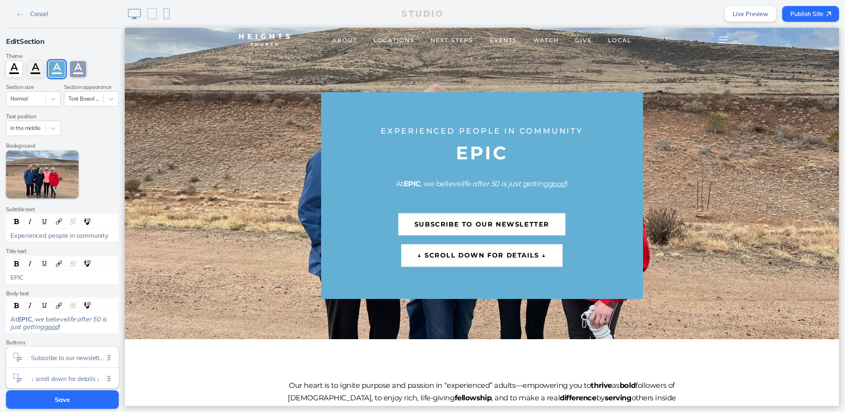
click at [27, 7] on div "Cancel" at bounding box center [62, 14] width 113 height 28
click at [30, 12] on span "Cancel" at bounding box center [39, 13] width 18 height 7
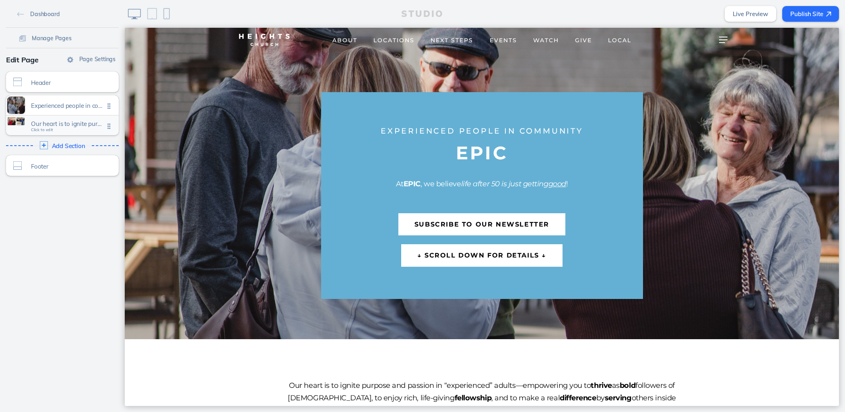
click at [56, 123] on span "Our heart is to ignite purpose and passion in “experienced” adults—empowering y…" at bounding box center [67, 123] width 73 height 7
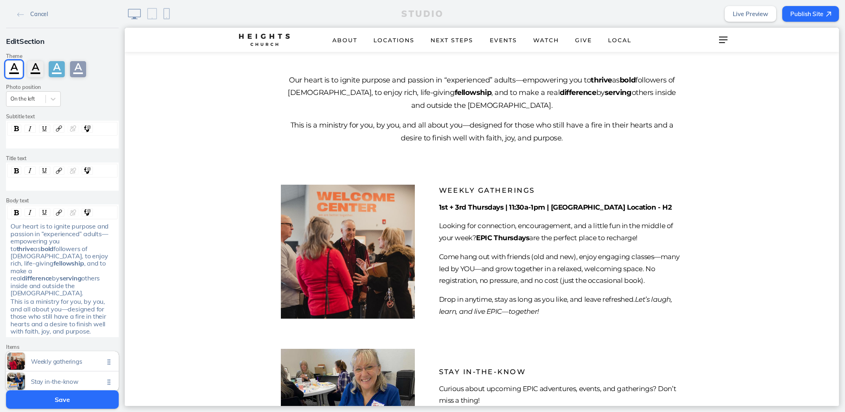
scroll to position [311, 0]
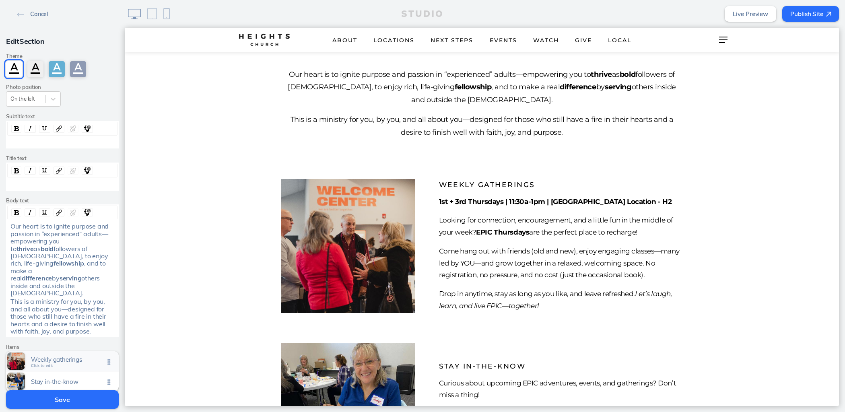
click at [60, 351] on div "Weekly gatherings Click to edit" at bounding box center [62, 361] width 113 height 20
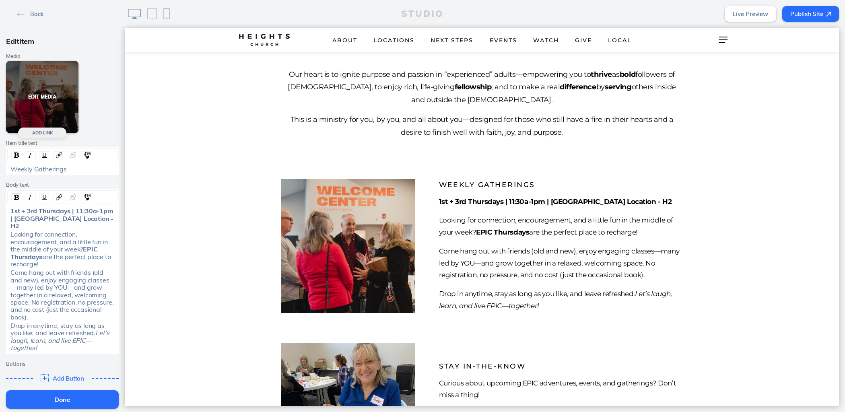
click at [39, 91] on button "Edit Media" at bounding box center [42, 97] width 72 height 72
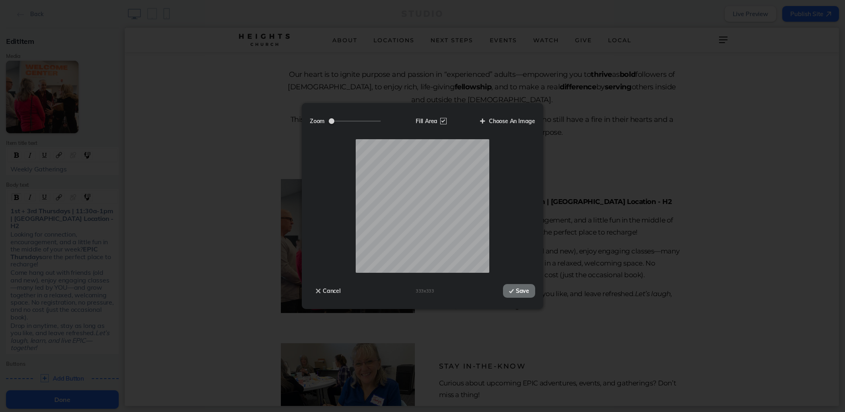
click at [514, 291] on img at bounding box center [511, 291] width 5 height 4
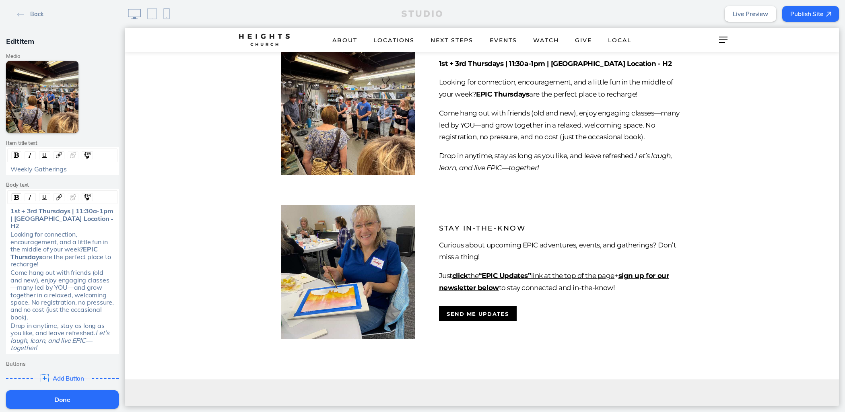
scroll to position [462, 0]
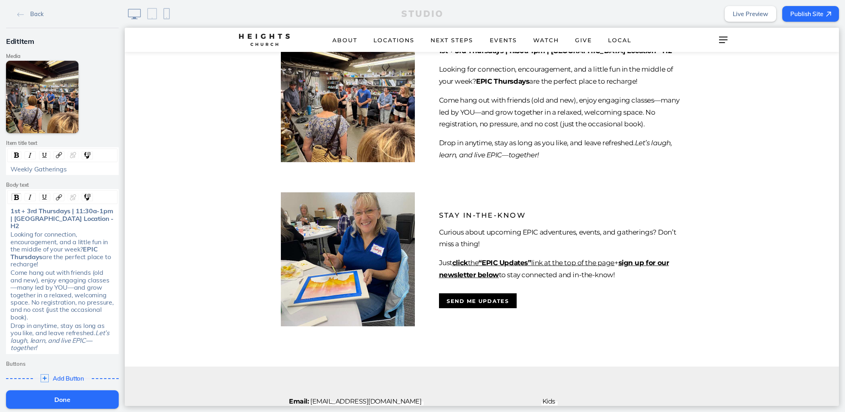
click at [59, 404] on button "Done" at bounding box center [62, 399] width 113 height 18
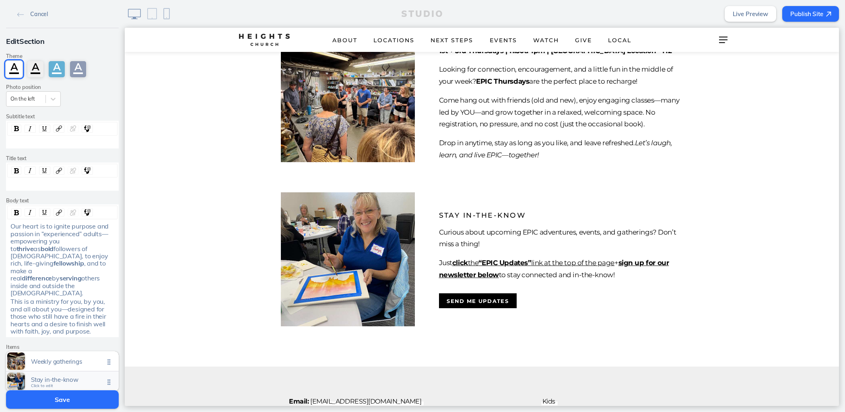
click at [50, 376] on span "Stay in-the-know" at bounding box center [67, 379] width 73 height 7
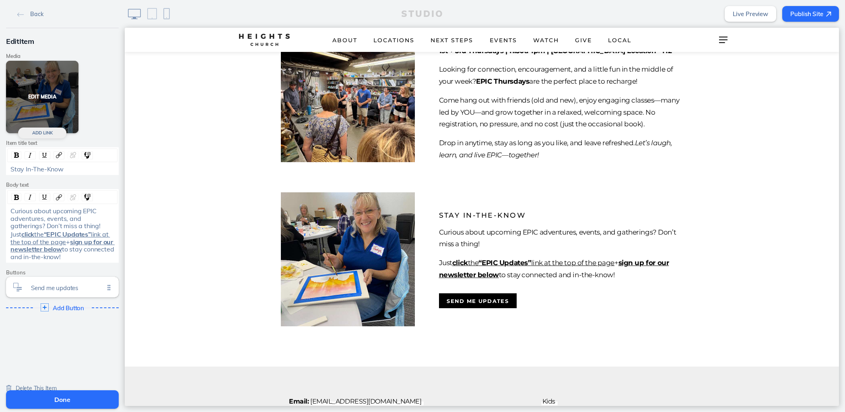
click at [53, 82] on button "Edit Media" at bounding box center [42, 97] width 72 height 72
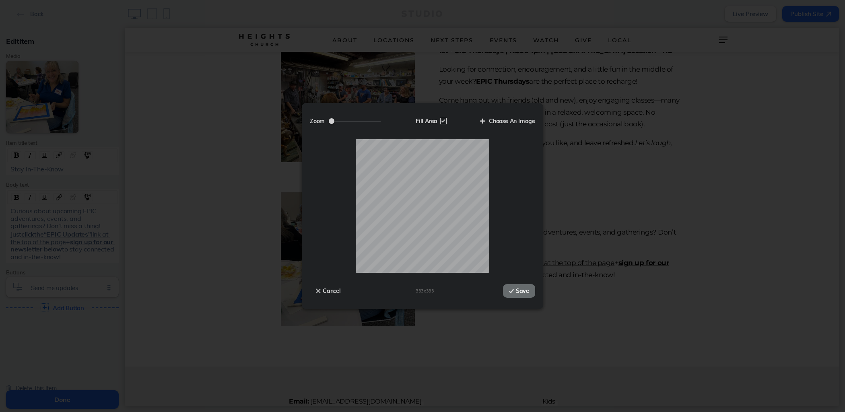
click at [511, 292] on img at bounding box center [511, 291] width 5 height 4
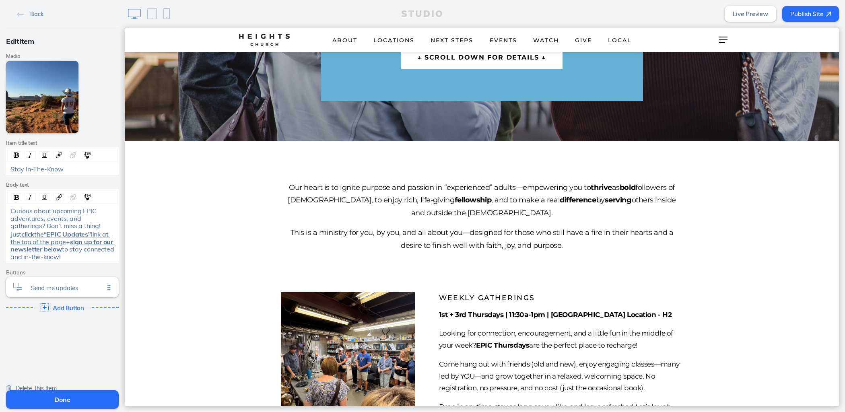
scroll to position [452, 0]
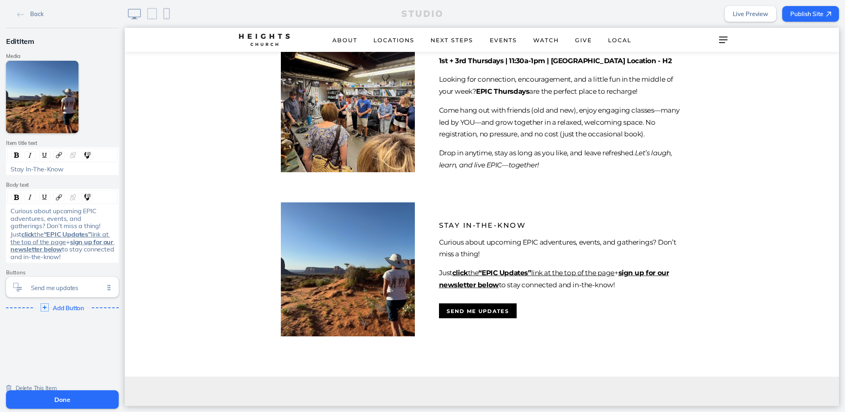
click at [336, 283] on img at bounding box center [348, 269] width 134 height 134
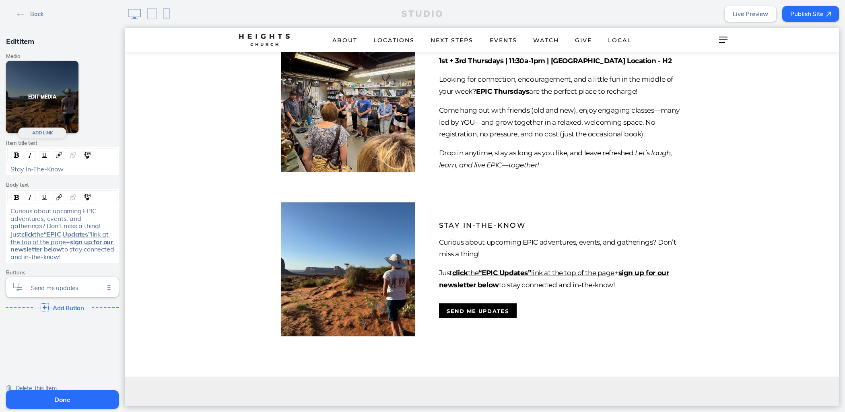
click at [38, 95] on button "Edit Media" at bounding box center [42, 97] width 72 height 72
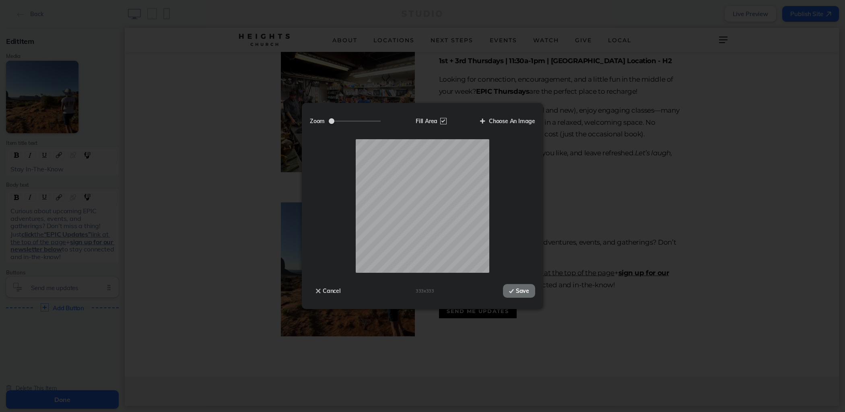
drag, startPoint x: 516, startPoint y: 292, endPoint x: 364, endPoint y: 203, distance: 176.3
click at [516, 292] on button "Save" at bounding box center [519, 291] width 32 height 14
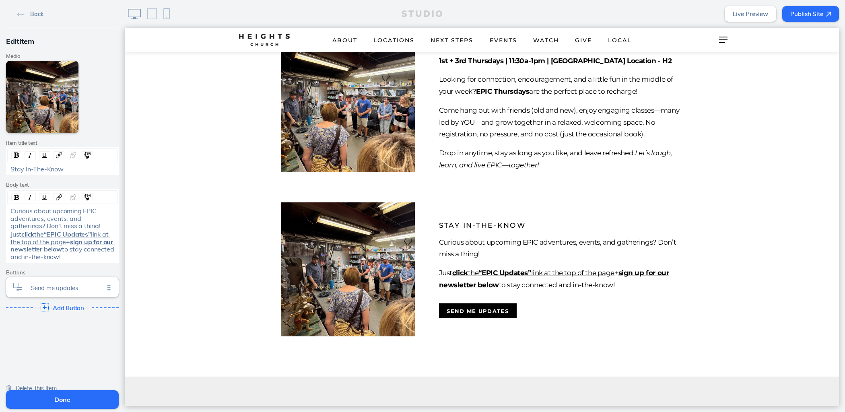
click at [106, 397] on button "Done" at bounding box center [62, 399] width 113 height 18
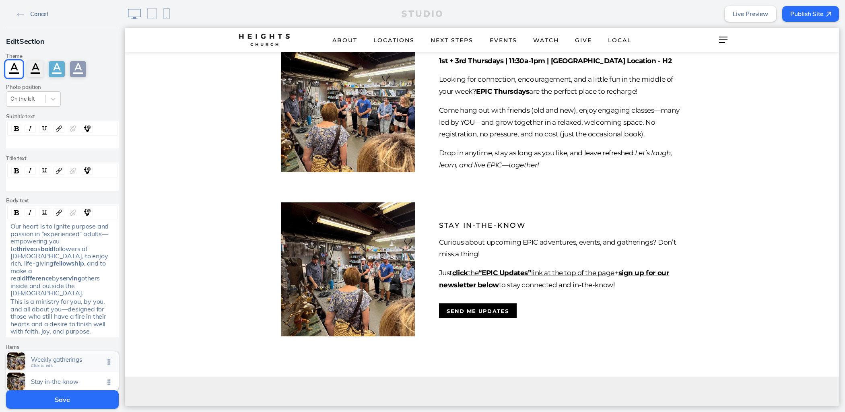
click at [46, 363] on span "Click to edit" at bounding box center [42, 365] width 22 height 5
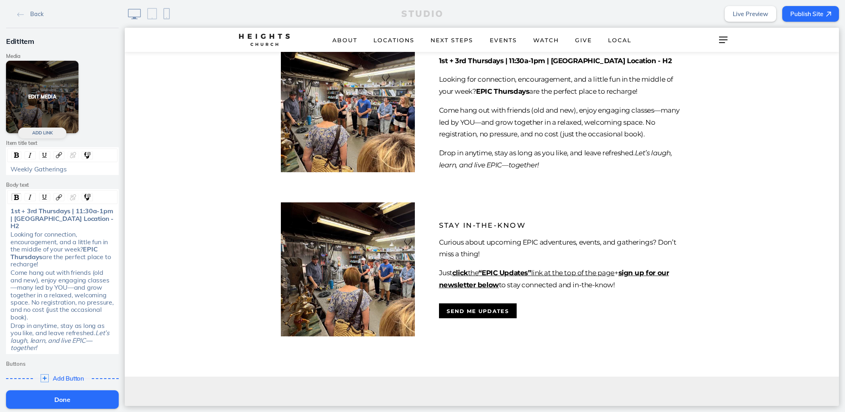
click at [35, 97] on button "Edit Media" at bounding box center [42, 97] width 72 height 72
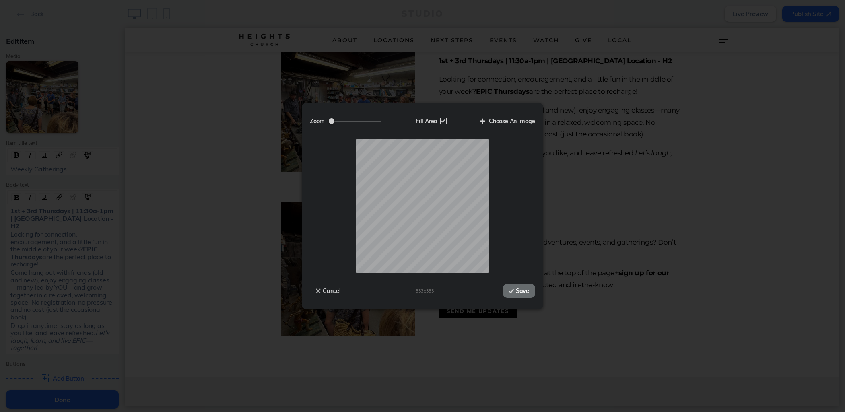
drag, startPoint x: 524, startPoint y: 294, endPoint x: 300, endPoint y: 195, distance: 245.4
click at [524, 294] on button "Save" at bounding box center [519, 291] width 32 height 14
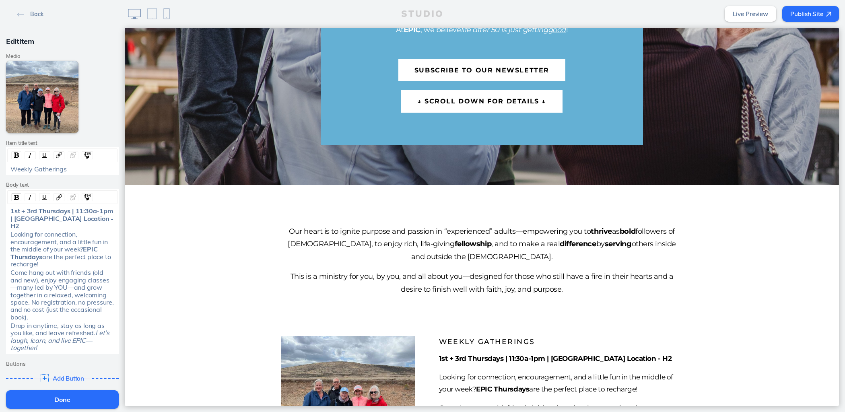
scroll to position [0, 0]
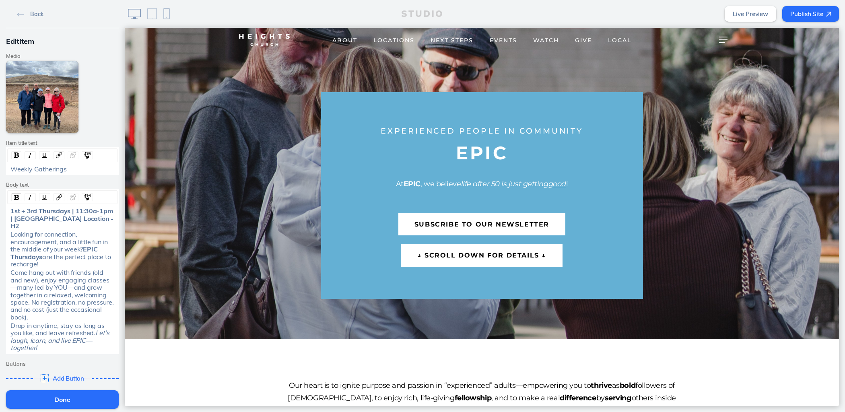
click at [41, 406] on button "Done" at bounding box center [62, 399] width 113 height 18
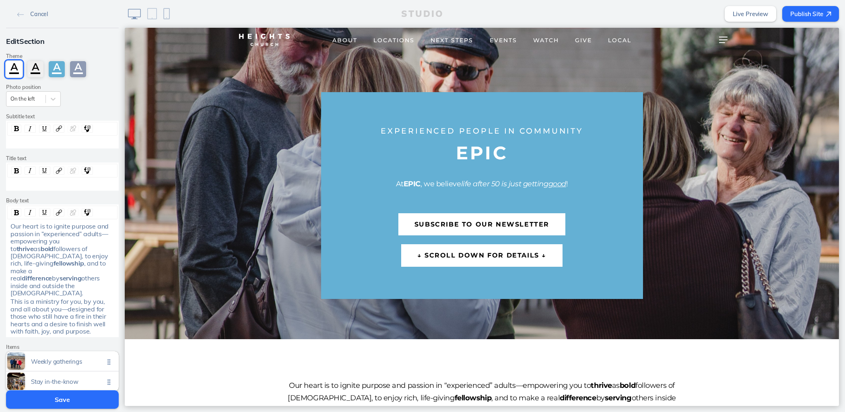
click at [43, 407] on button "Save" at bounding box center [62, 399] width 113 height 18
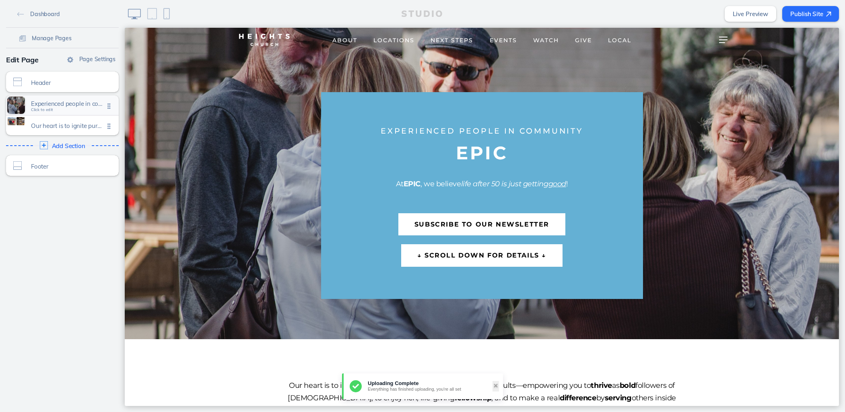
click at [40, 104] on span "Experienced people in community" at bounding box center [67, 103] width 73 height 7
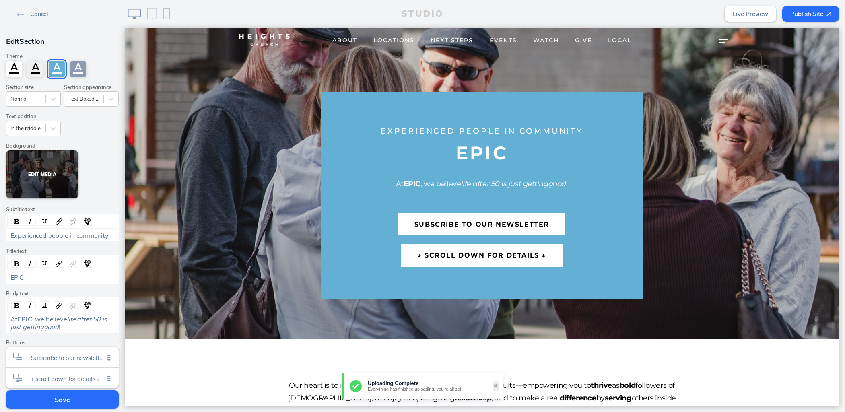
click at [42, 172] on button "Edit Media" at bounding box center [42, 174] width 72 height 48
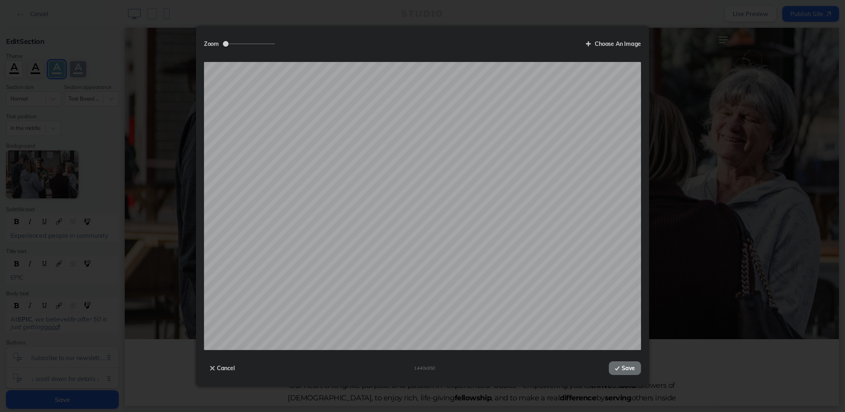
click at [624, 371] on button "Save" at bounding box center [624, 368] width 32 height 14
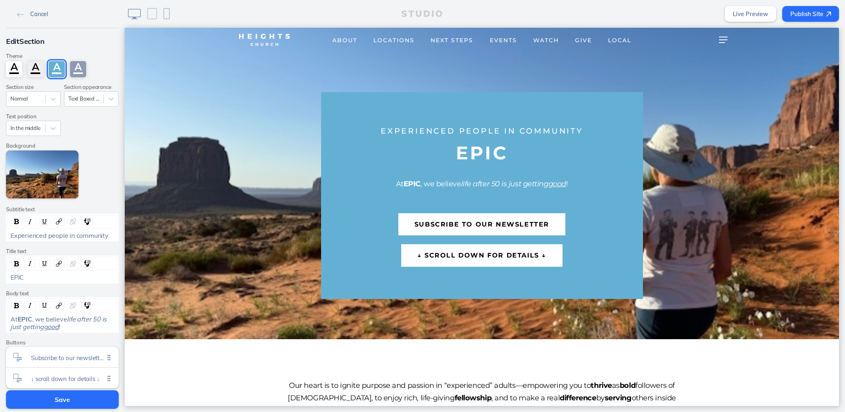
click at [35, 13] on span "Cancel" at bounding box center [39, 13] width 18 height 7
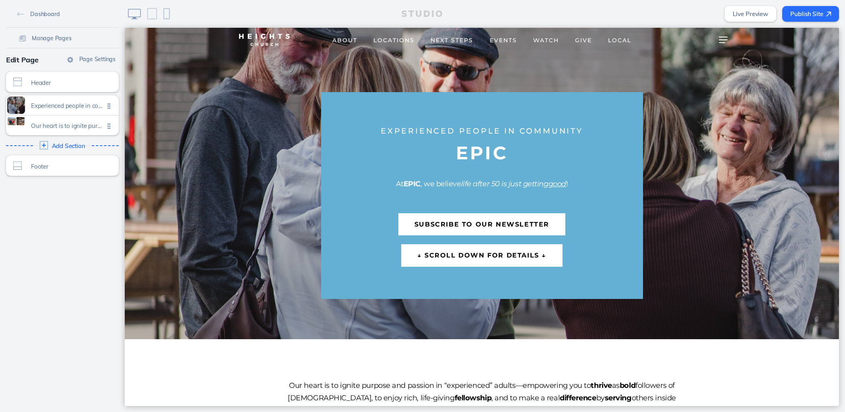
click at [804, 17] on button "Publish Site" at bounding box center [810, 14] width 57 height 16
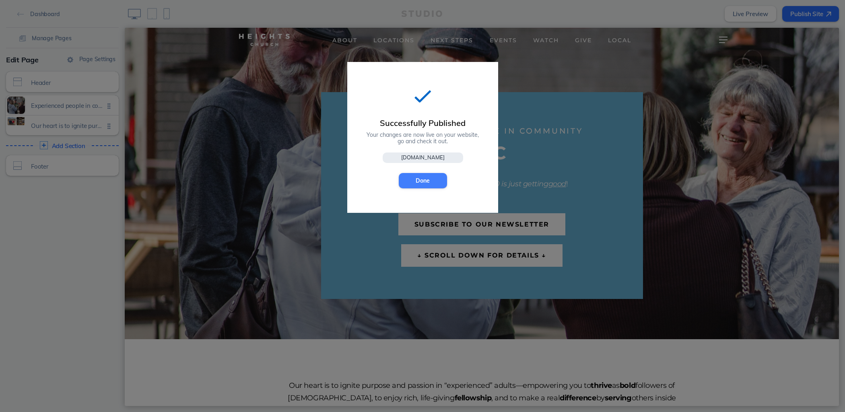
click at [429, 179] on button "Done" at bounding box center [423, 180] width 48 height 15
